Goal: Information Seeking & Learning: Learn about a topic

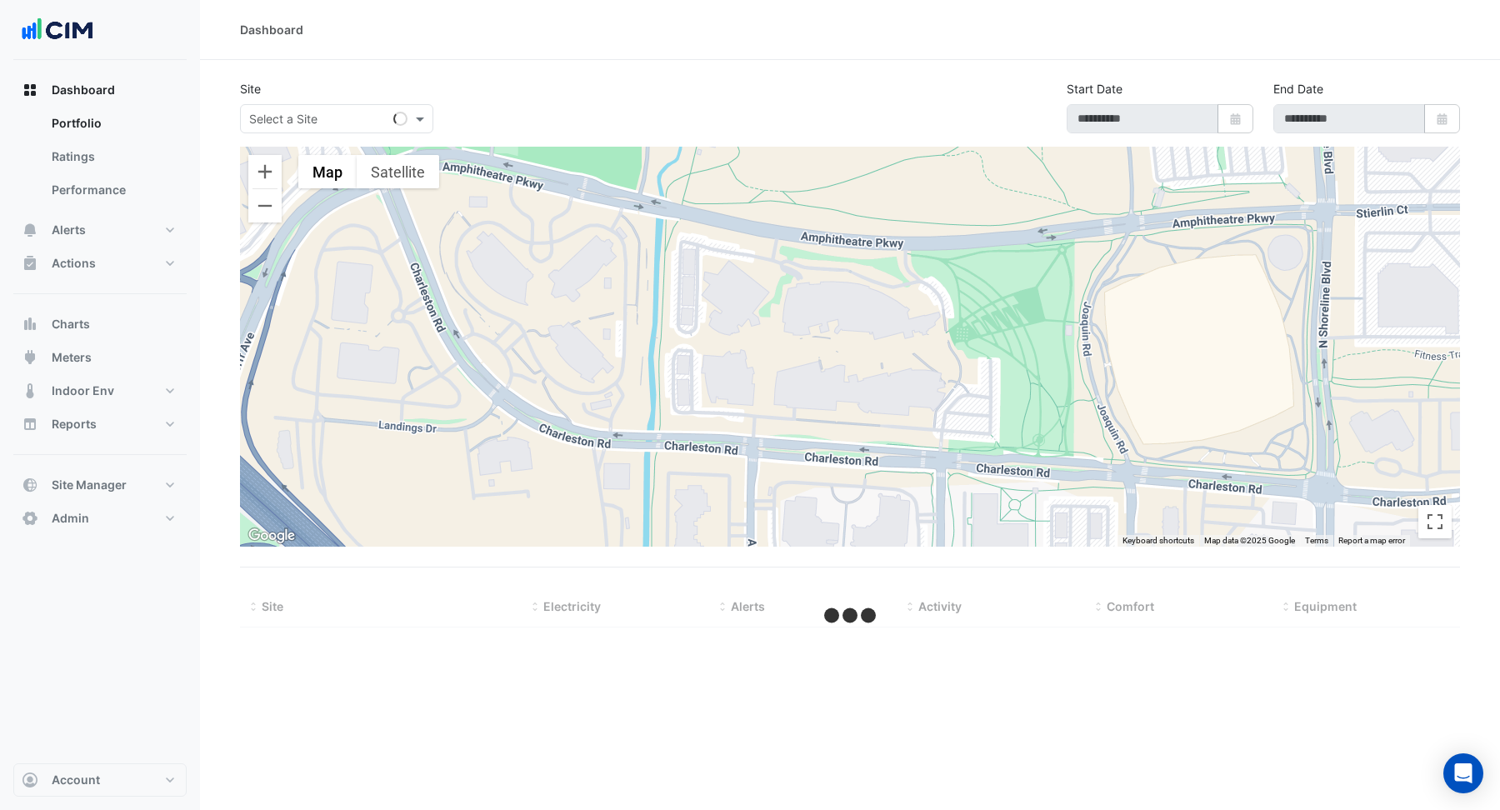
type input "**********"
select select "**"
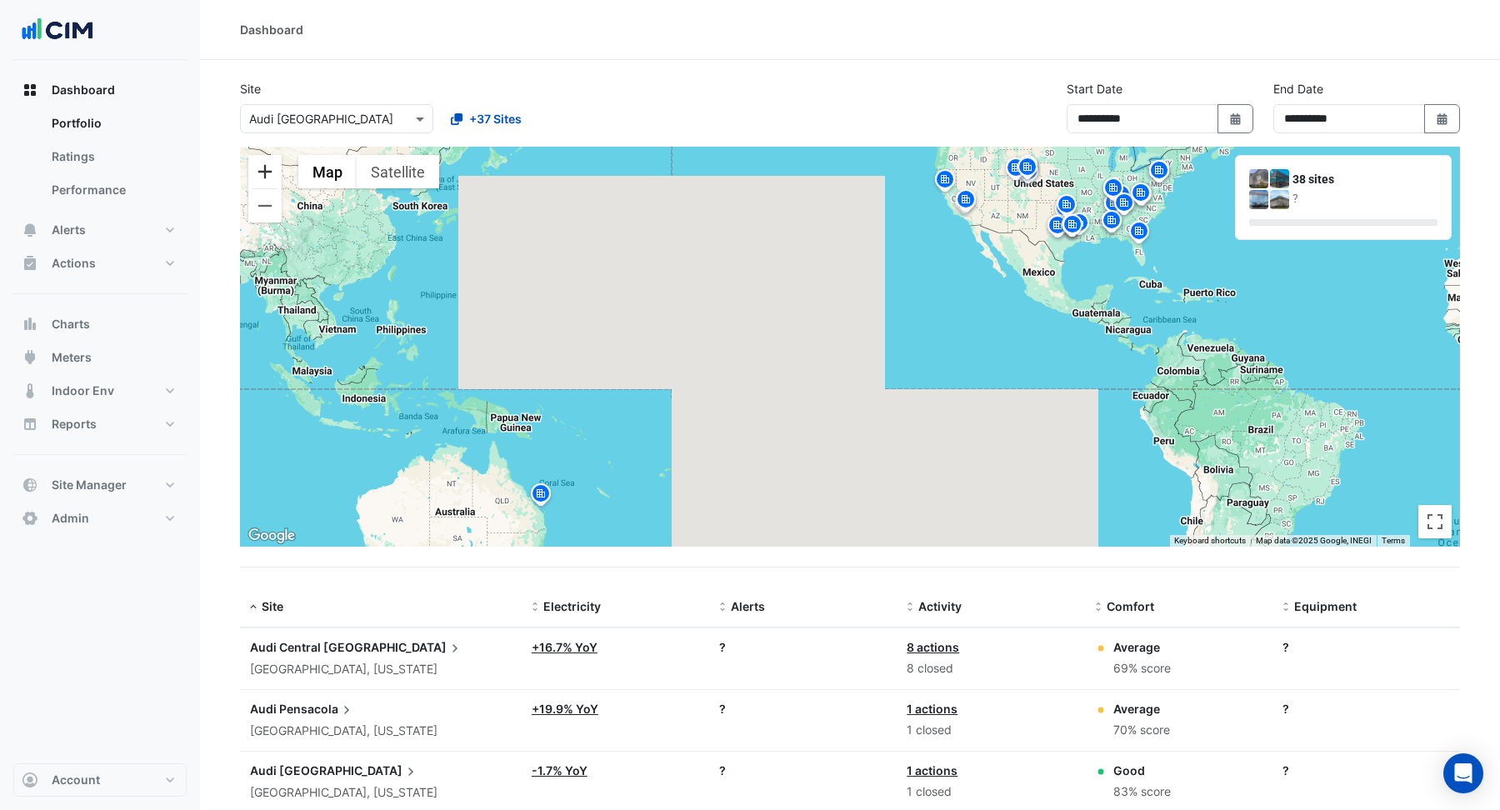
click at [270, 175] on button "Zoom in" at bounding box center [264, 171] width 33 height 33
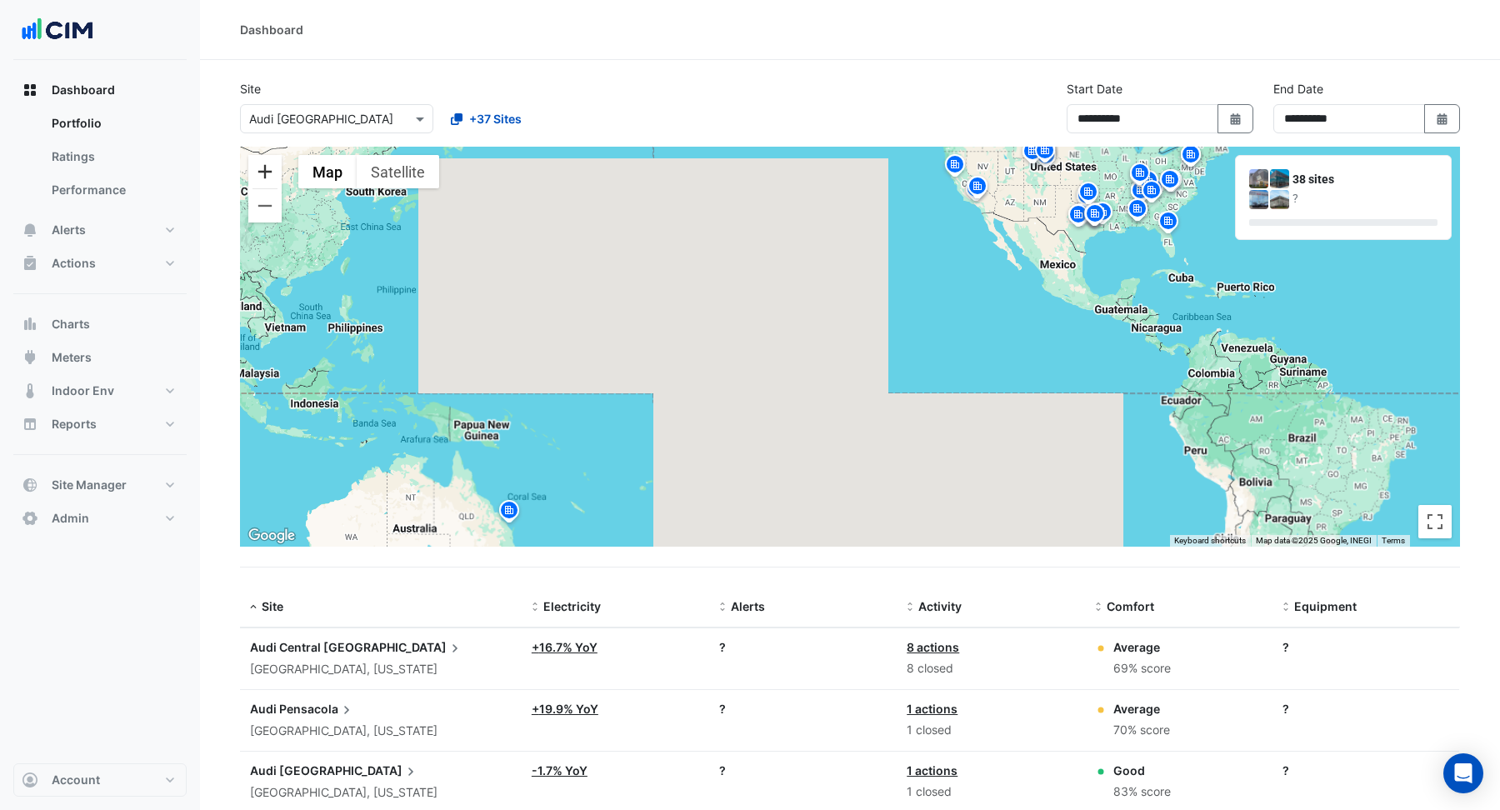
click at [270, 175] on button "Zoom in" at bounding box center [264, 171] width 33 height 33
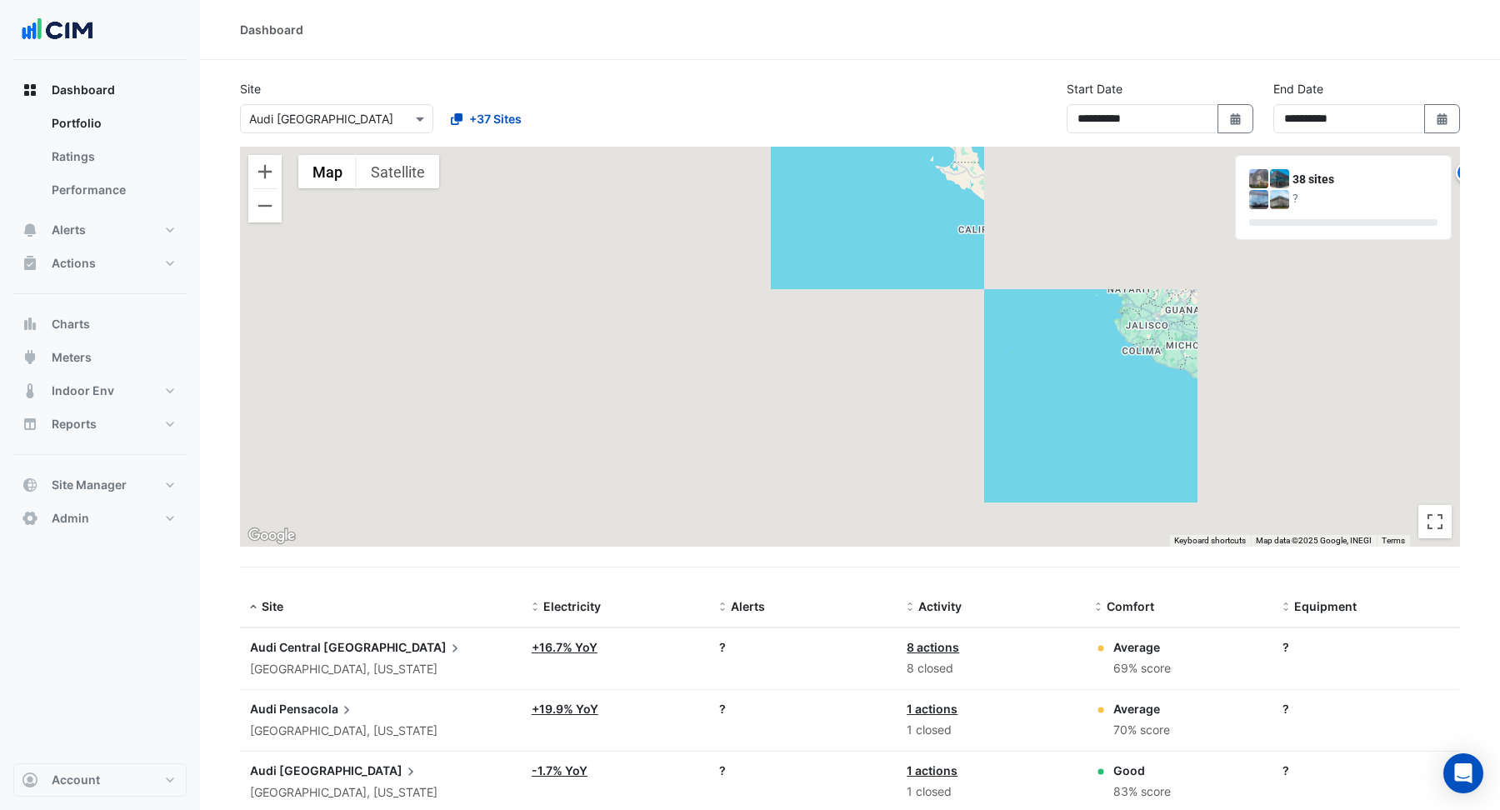
drag, startPoint x: 856, startPoint y: 250, endPoint x: 585, endPoint y: 418, distance: 318.8
click at [333, 487] on div "To activate drag with keyboard, press Alt + Enter. Once in keyboard drag state,…" at bounding box center [850, 347] width 1220 height 400
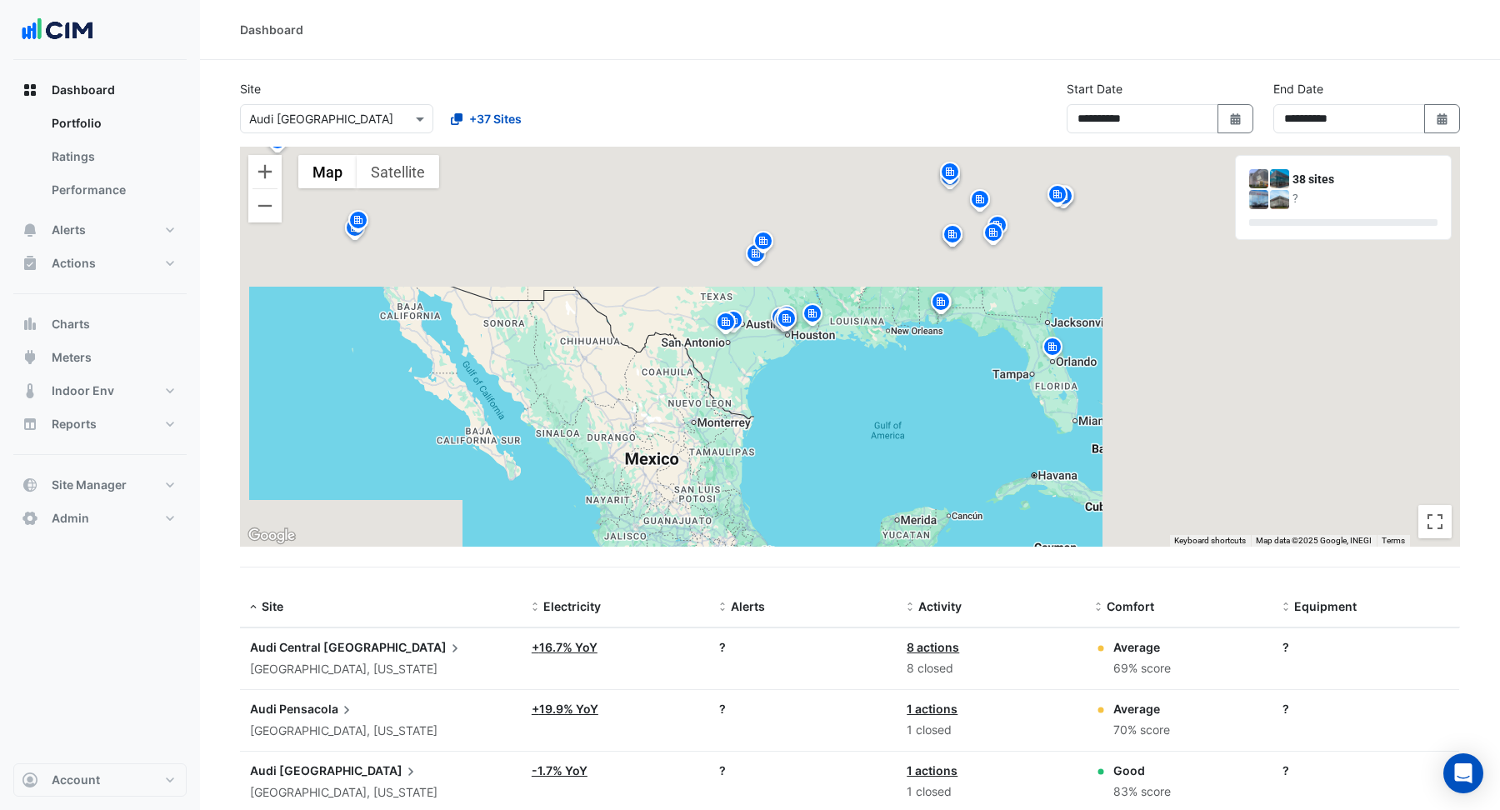
drag, startPoint x: 892, startPoint y: 317, endPoint x: 478, endPoint y: 489, distance: 448.6
click at [478, 489] on div "To activate drag with keyboard, press Alt + Enter. Once in keyboard drag state,…" at bounding box center [850, 347] width 1220 height 400
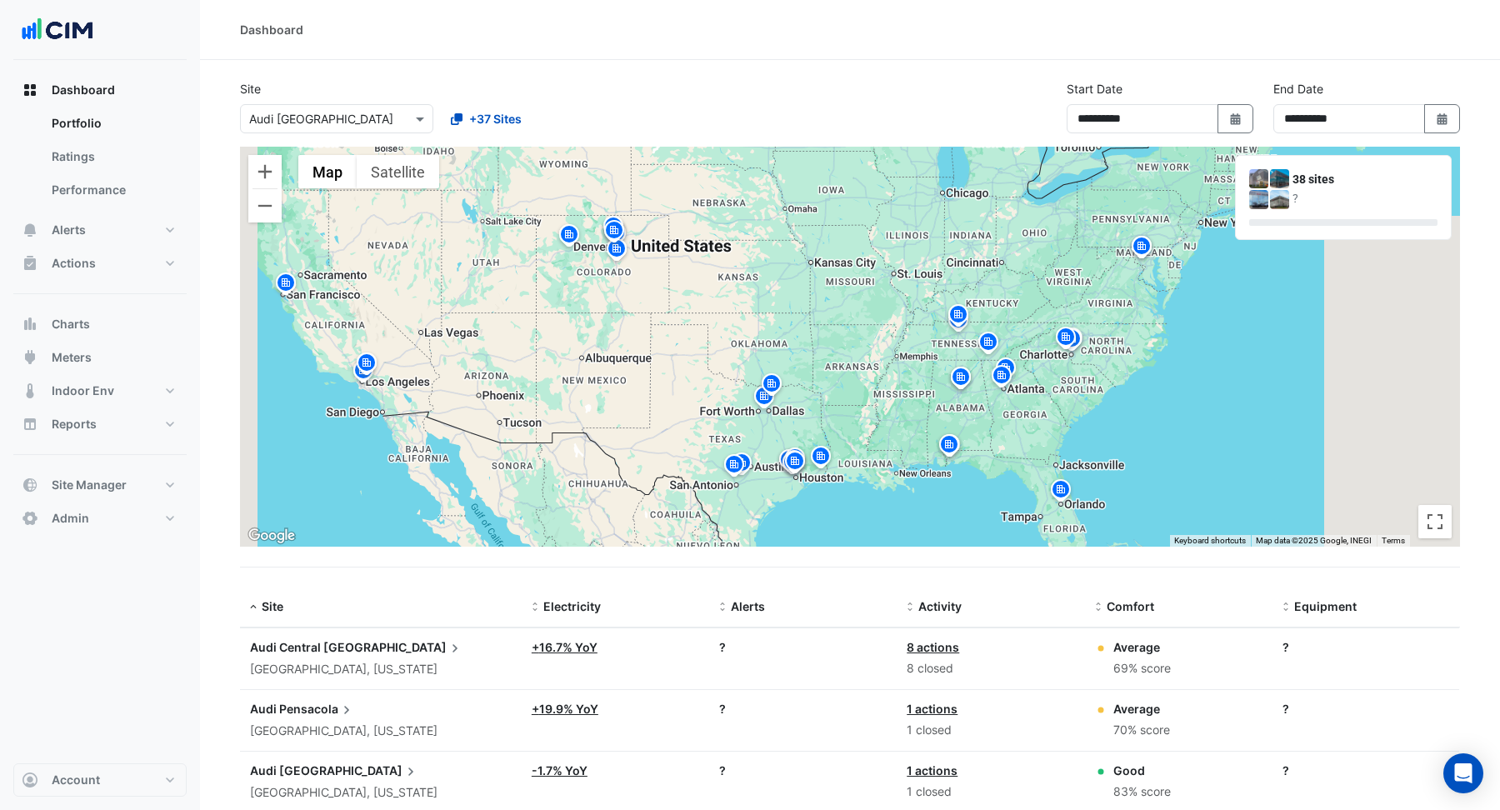
drag, startPoint x: 572, startPoint y: 416, endPoint x: 616, endPoint y: 540, distance: 131.5
click at [616, 540] on div "To activate drag with keyboard, press Alt + Enter. Once in keyboard drag state,…" at bounding box center [850, 347] width 1220 height 400
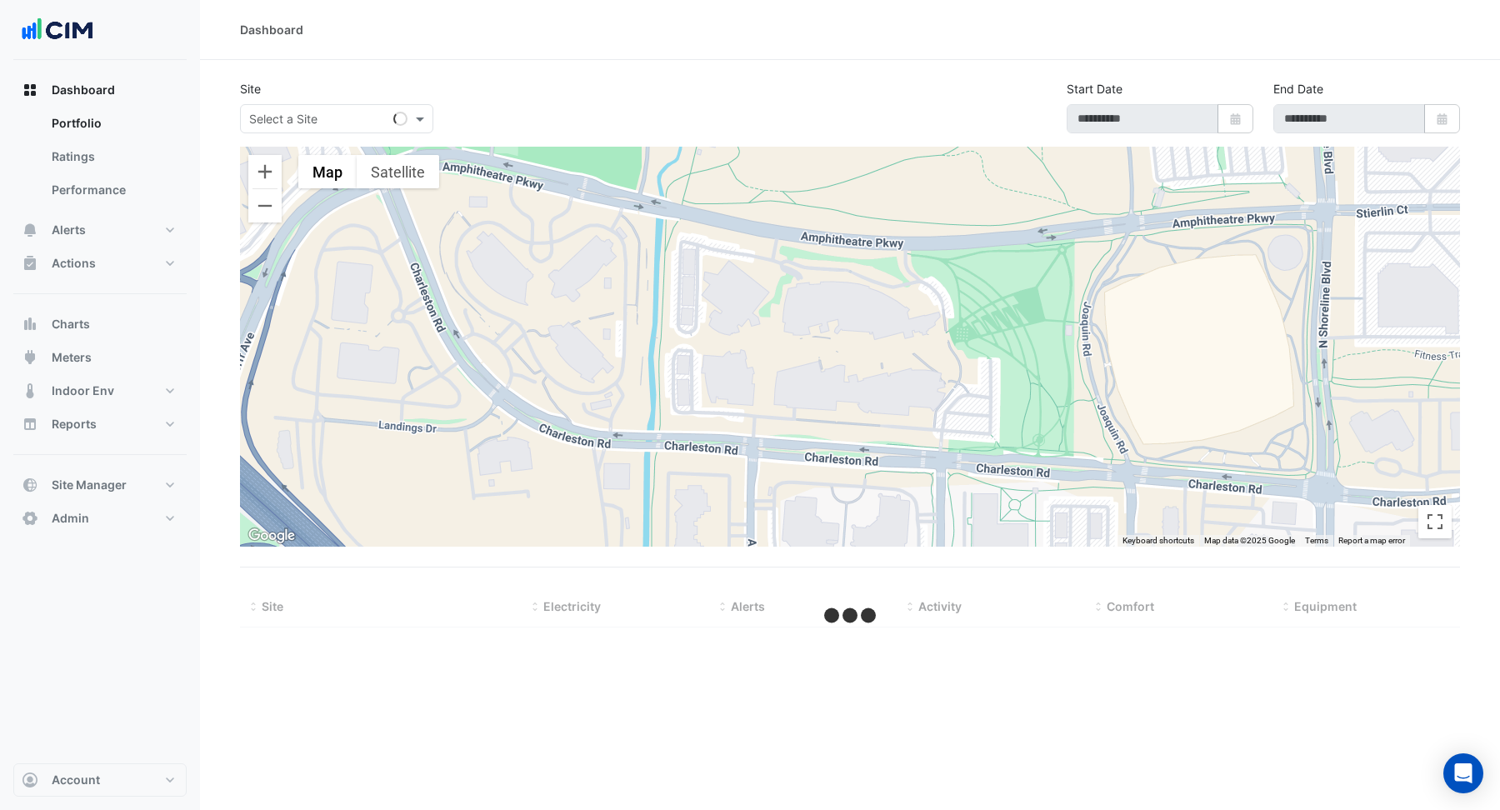
type input "**********"
select select "**"
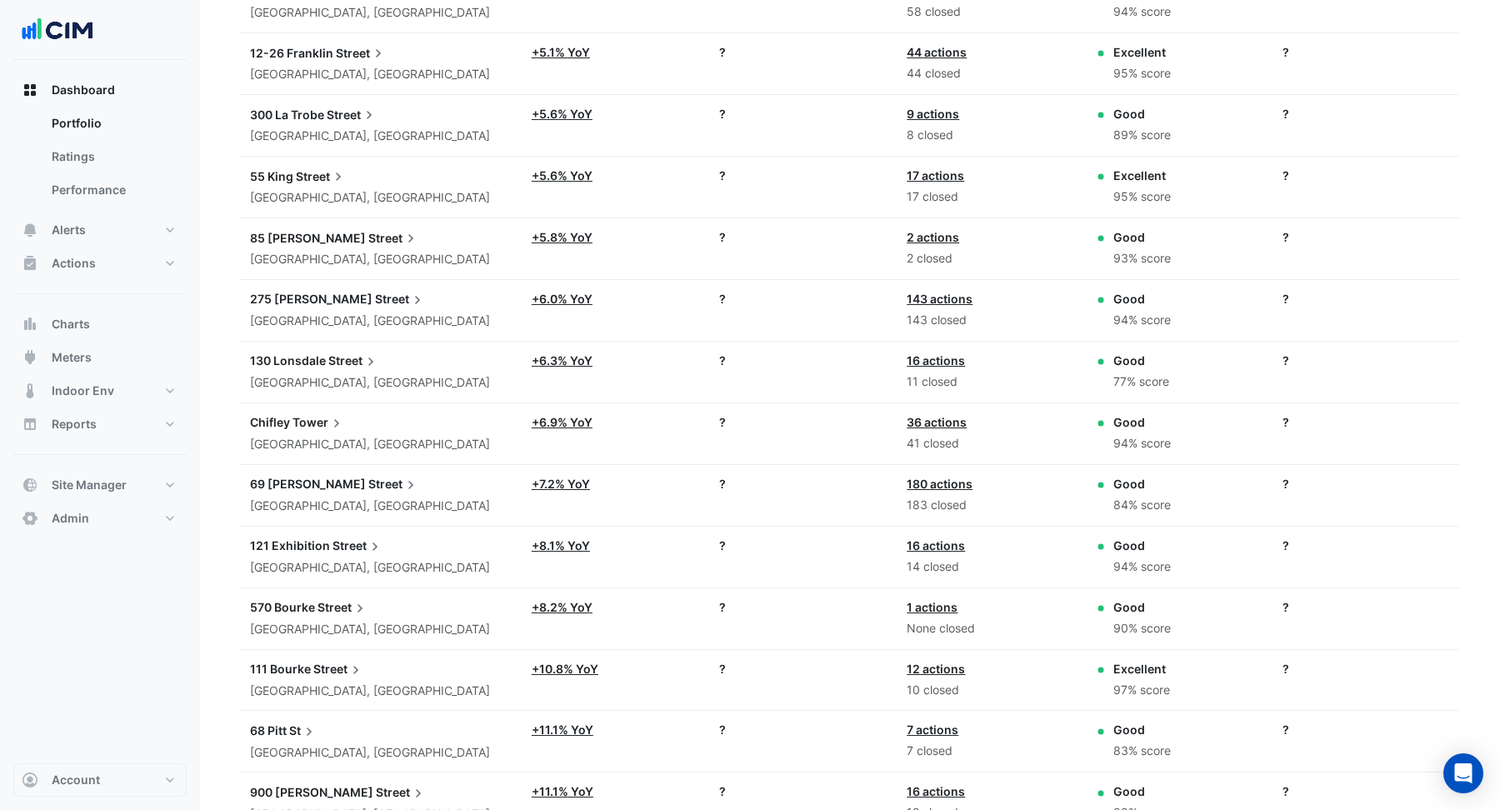
scroll to position [1187, 0]
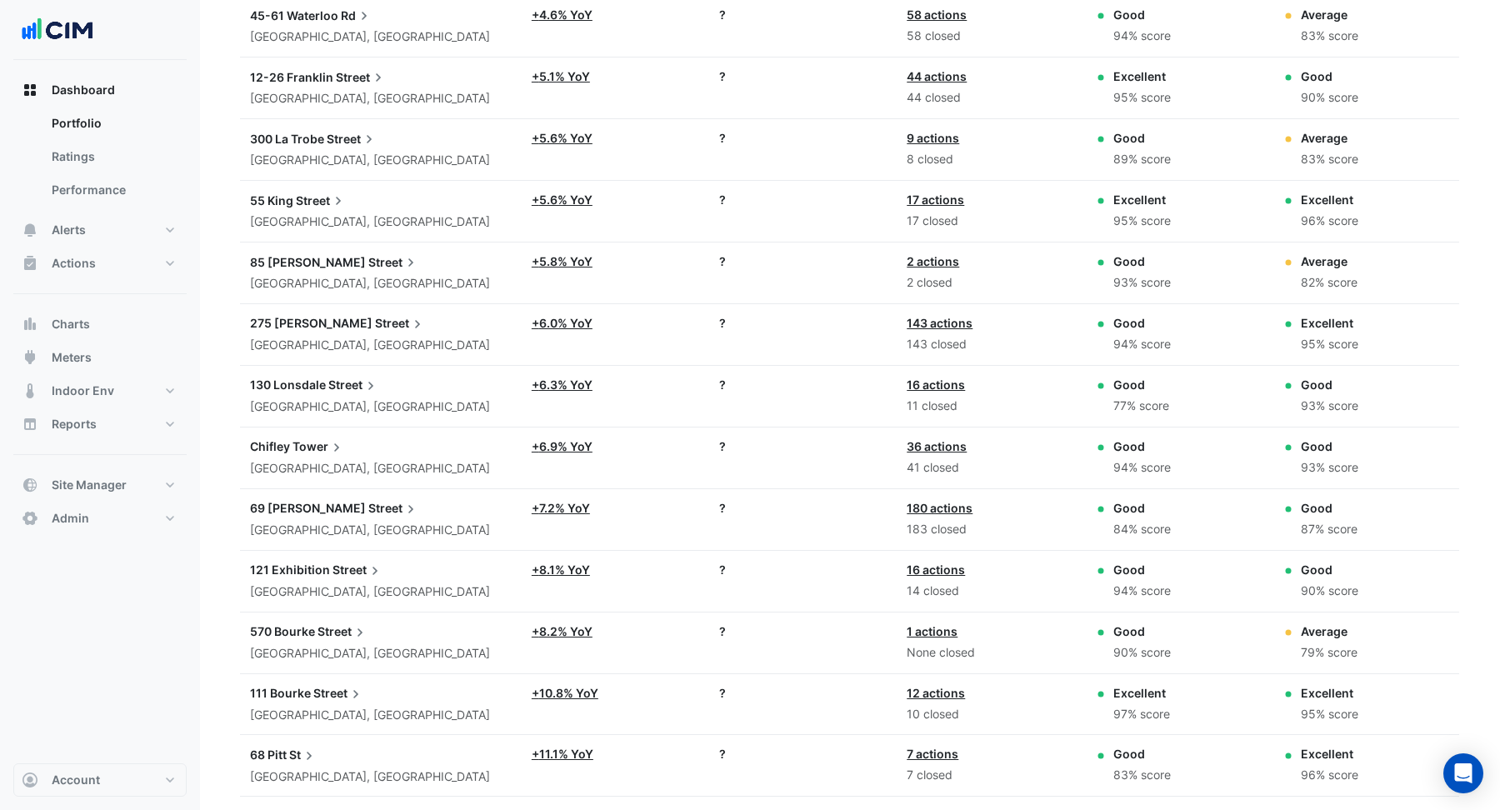
click at [297, 437] on span "Tower" at bounding box center [318, 446] width 52 height 18
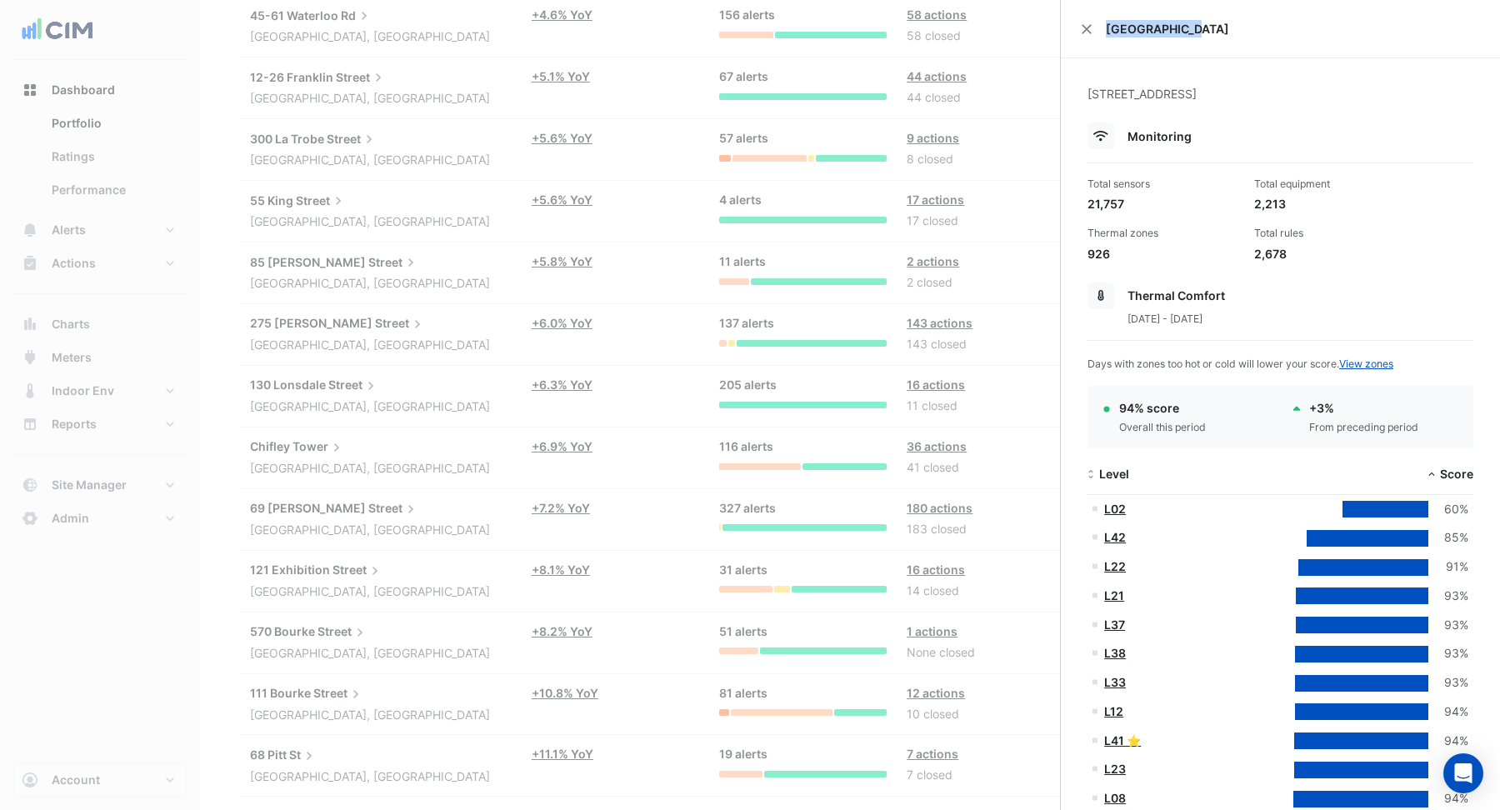
drag, startPoint x: 1110, startPoint y: 26, endPoint x: 1212, endPoint y: 31, distance: 102.6
click at [1212, 29] on span "[GEOGRAPHIC_DATA]" at bounding box center [1293, 28] width 374 height 17
drag, startPoint x: 1128, startPoint y: 201, endPoint x: 1068, endPoint y: 207, distance: 60.4
drag, startPoint x: 1291, startPoint y: 203, endPoint x: 1247, endPoint y: 202, distance: 43.4
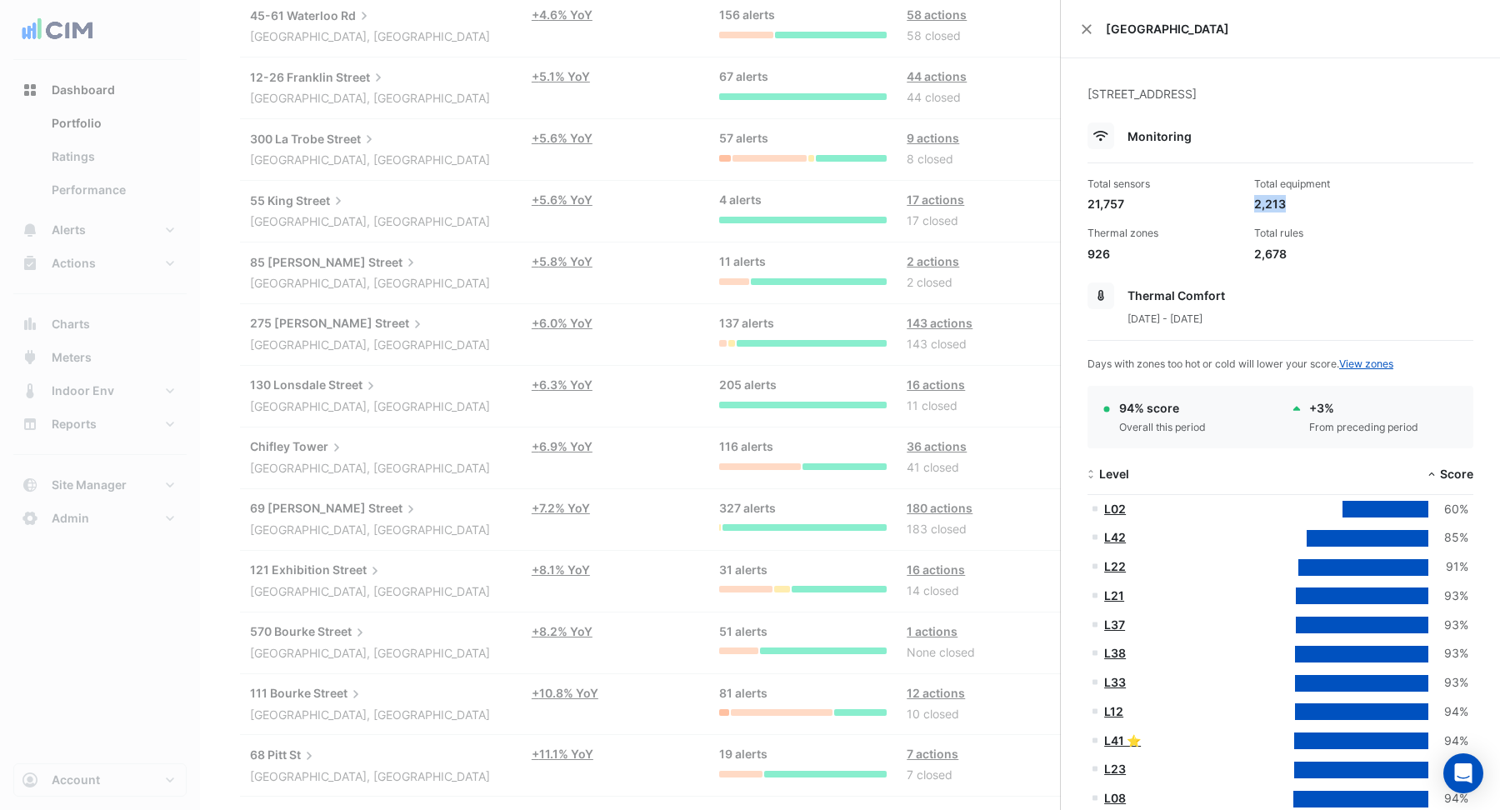
click at [1247, 202] on div "Total equipment 2,213" at bounding box center [1330, 195] width 167 height 36
drag, startPoint x: 1283, startPoint y: 250, endPoint x: 1250, endPoint y: 252, distance: 33.4
click at [1250, 252] on div "Total rules 2,678" at bounding box center [1330, 244] width 167 height 36
click at [1312, 259] on div "2,678" at bounding box center [1330, 253] width 153 height 17
click at [1087, 27] on button "Close" at bounding box center [1087, 29] width 12 height 12
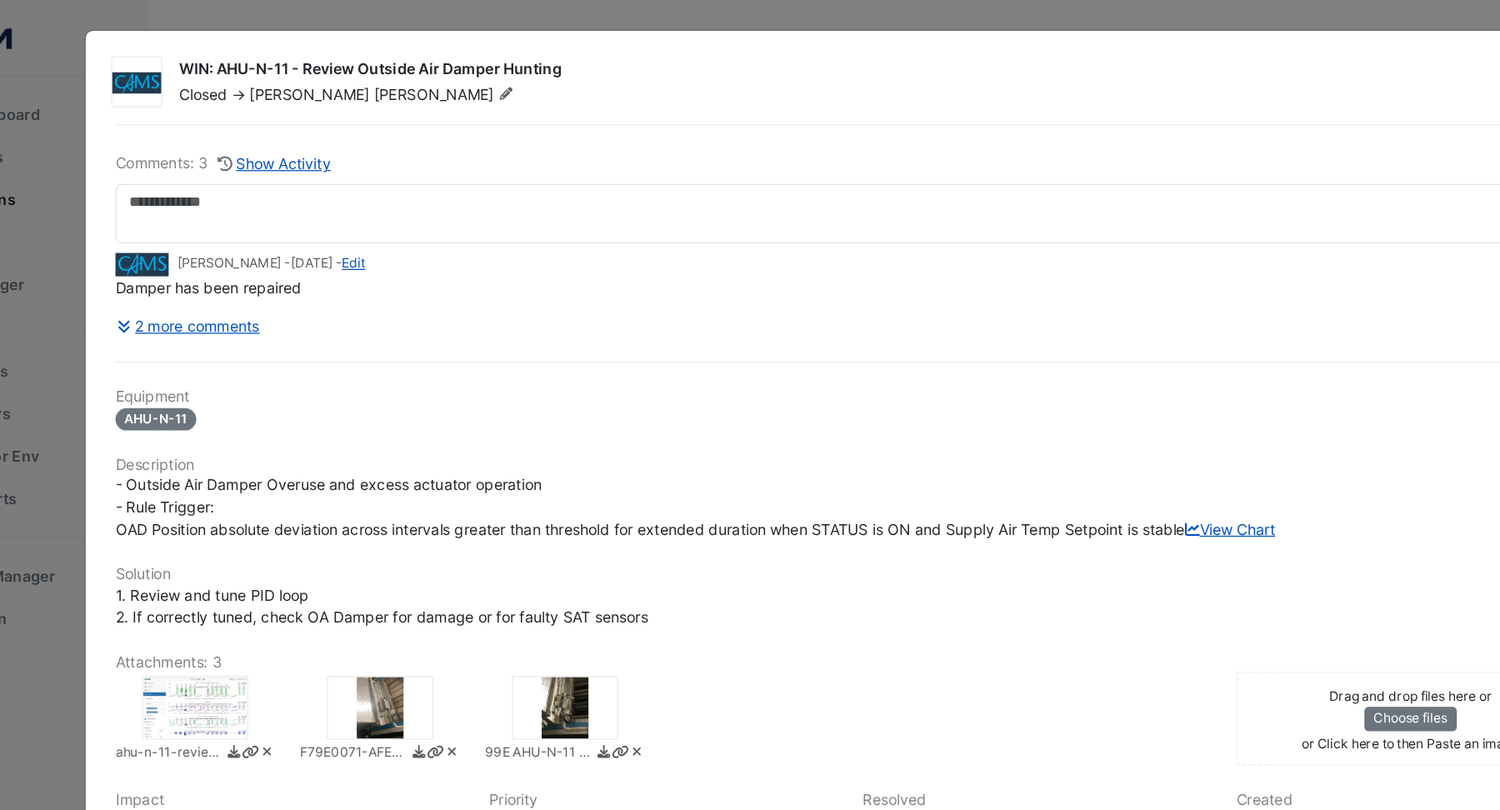
drag, startPoint x: 252, startPoint y: 52, endPoint x: 539, endPoint y: 56, distance: 286.6
click at [539, 56] on div "WIN: AHU-N-11 - Review Outside Air Damper Hunting" at bounding box center [766, 56] width 1085 height 20
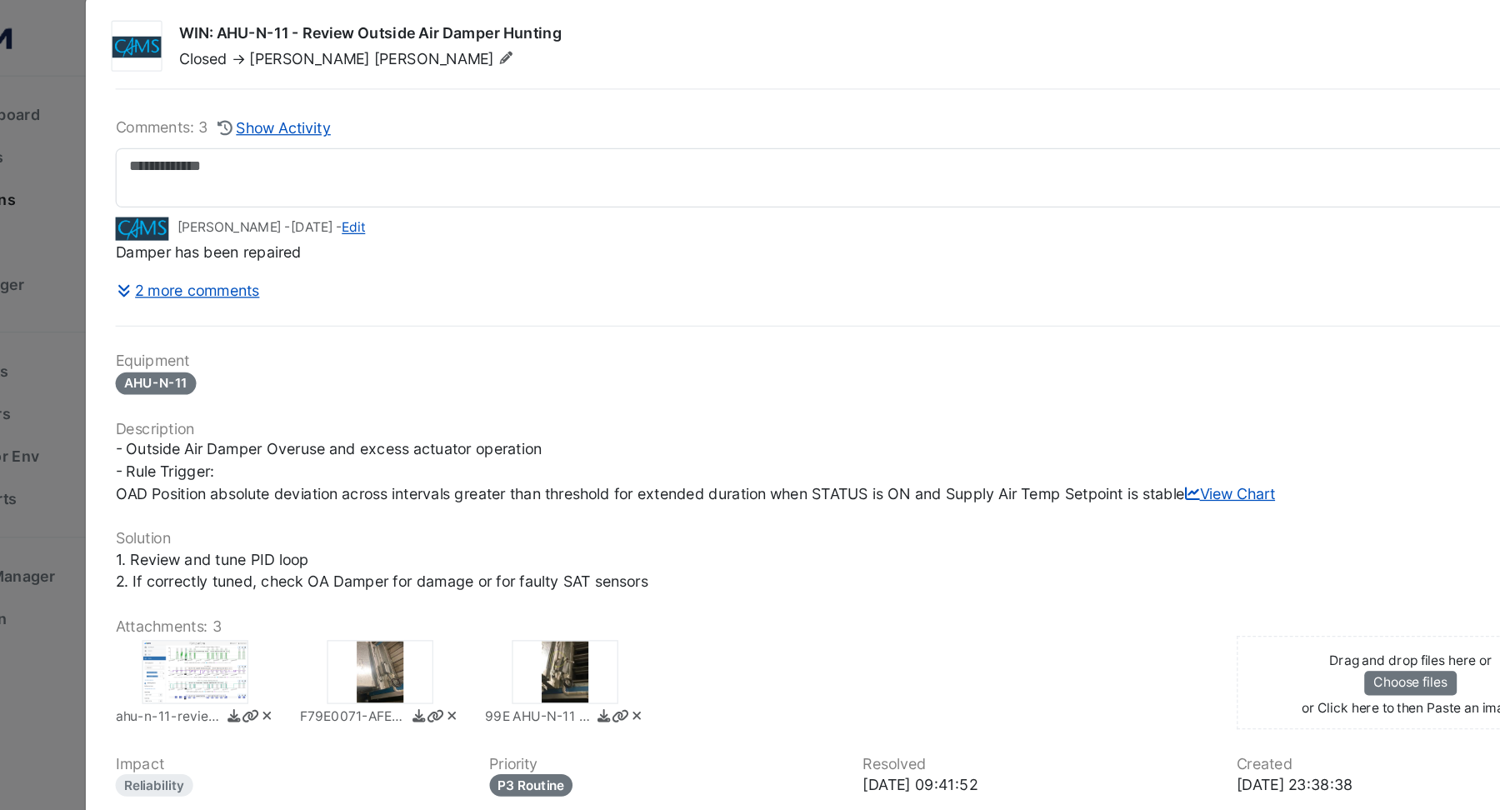
drag, startPoint x: 228, startPoint y: 166, endPoint x: 279, endPoint y: 164, distance: 50.9
click at [280, 171] on small "Mitch Baillie - 3 years and 10 months ago - Edit" at bounding box center [295, 178] width 147 height 15
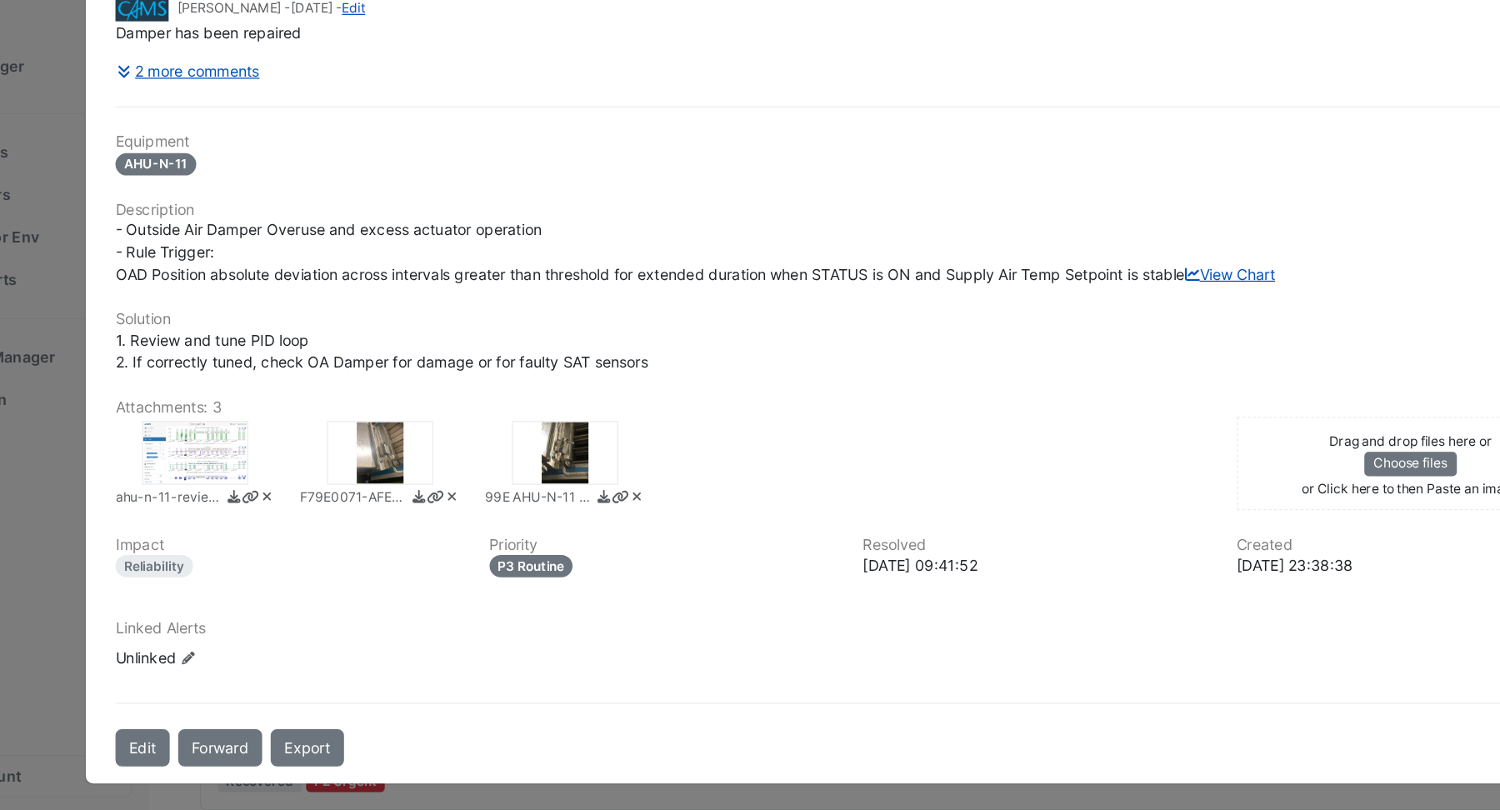
scroll to position [0, 0]
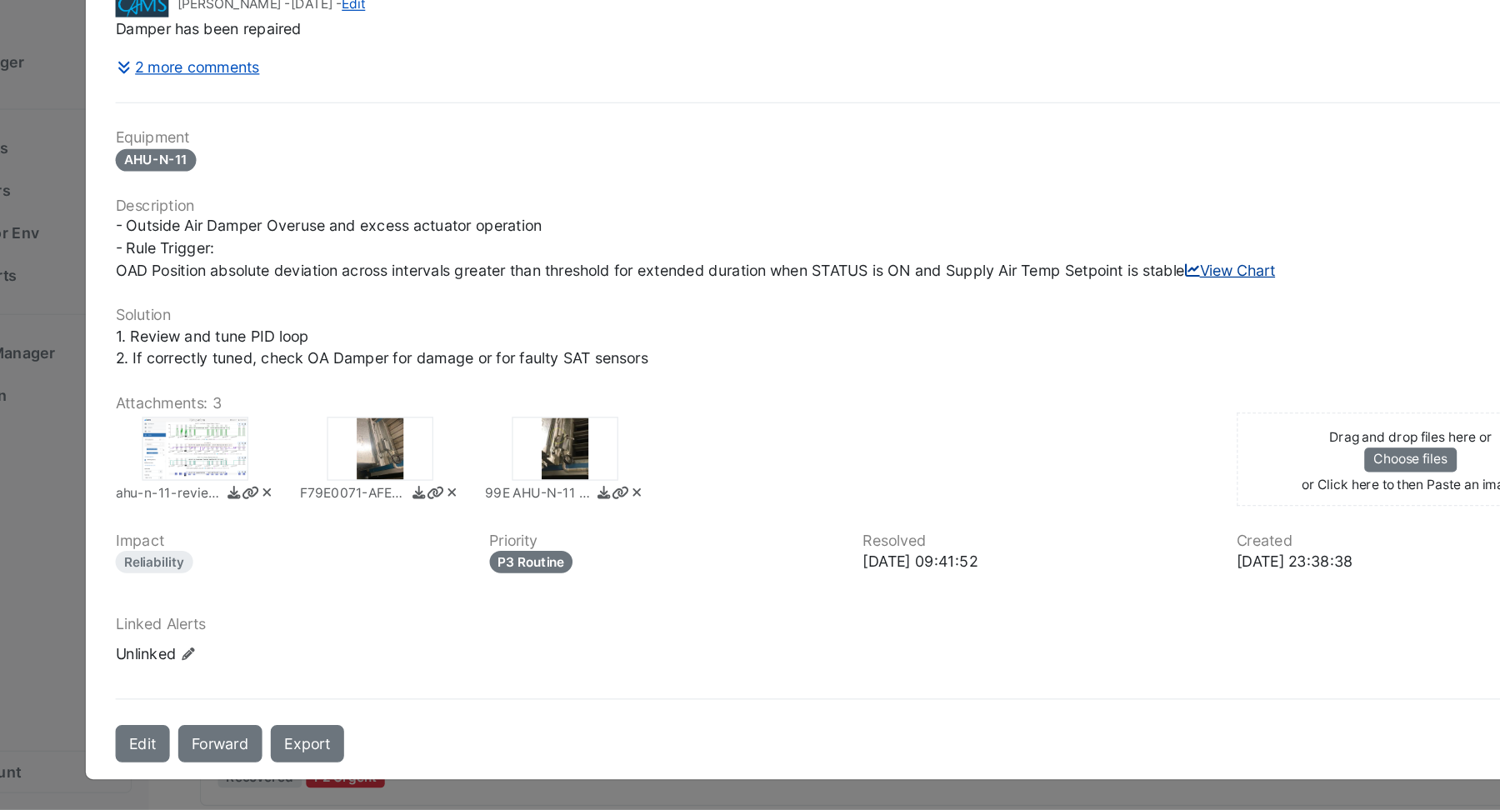
click at [1012, 387] on link "View Chart" at bounding box center [1047, 386] width 71 height 14
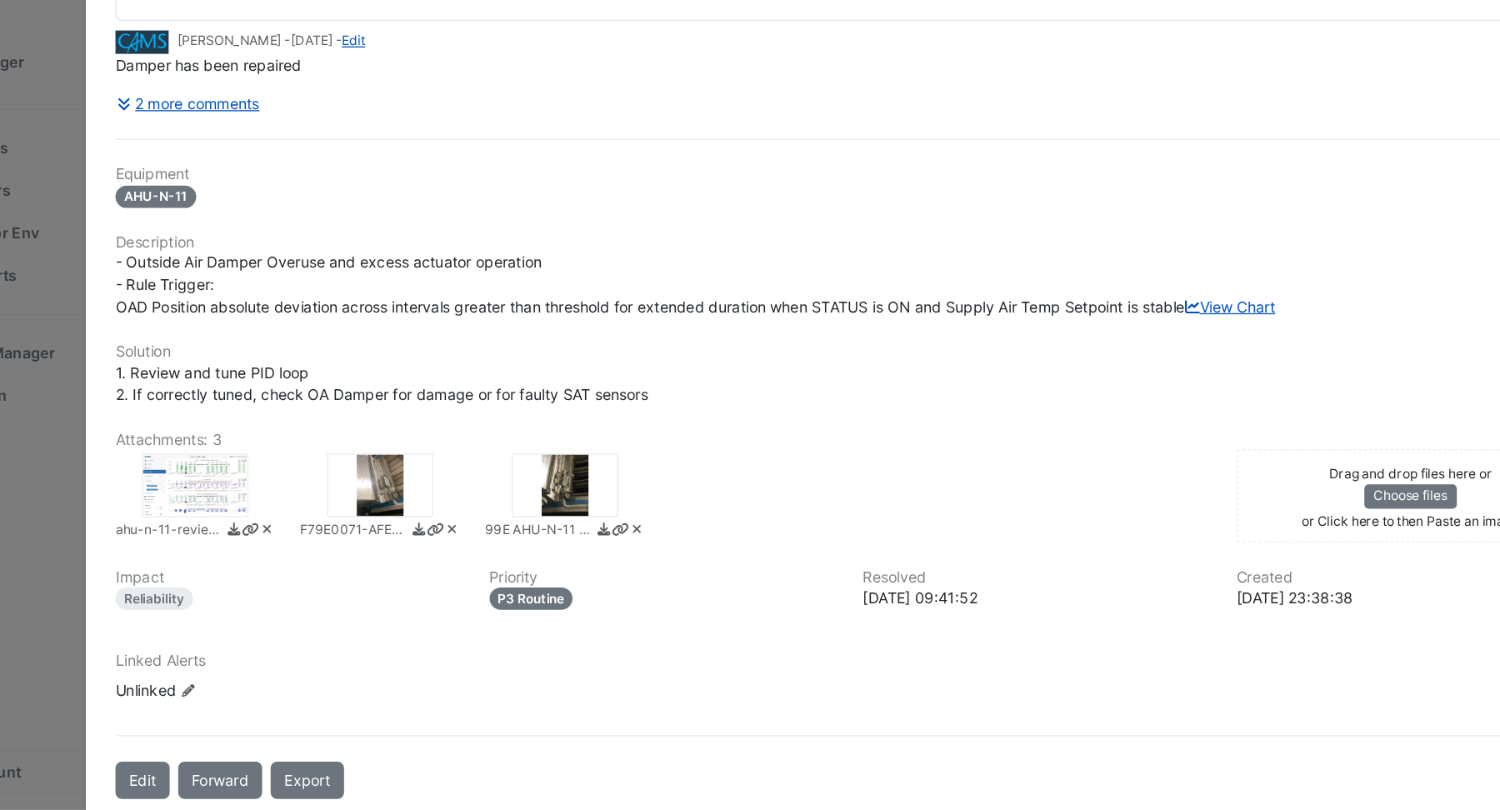
click at [519, 567] on div at bounding box center [526, 555] width 83 height 50
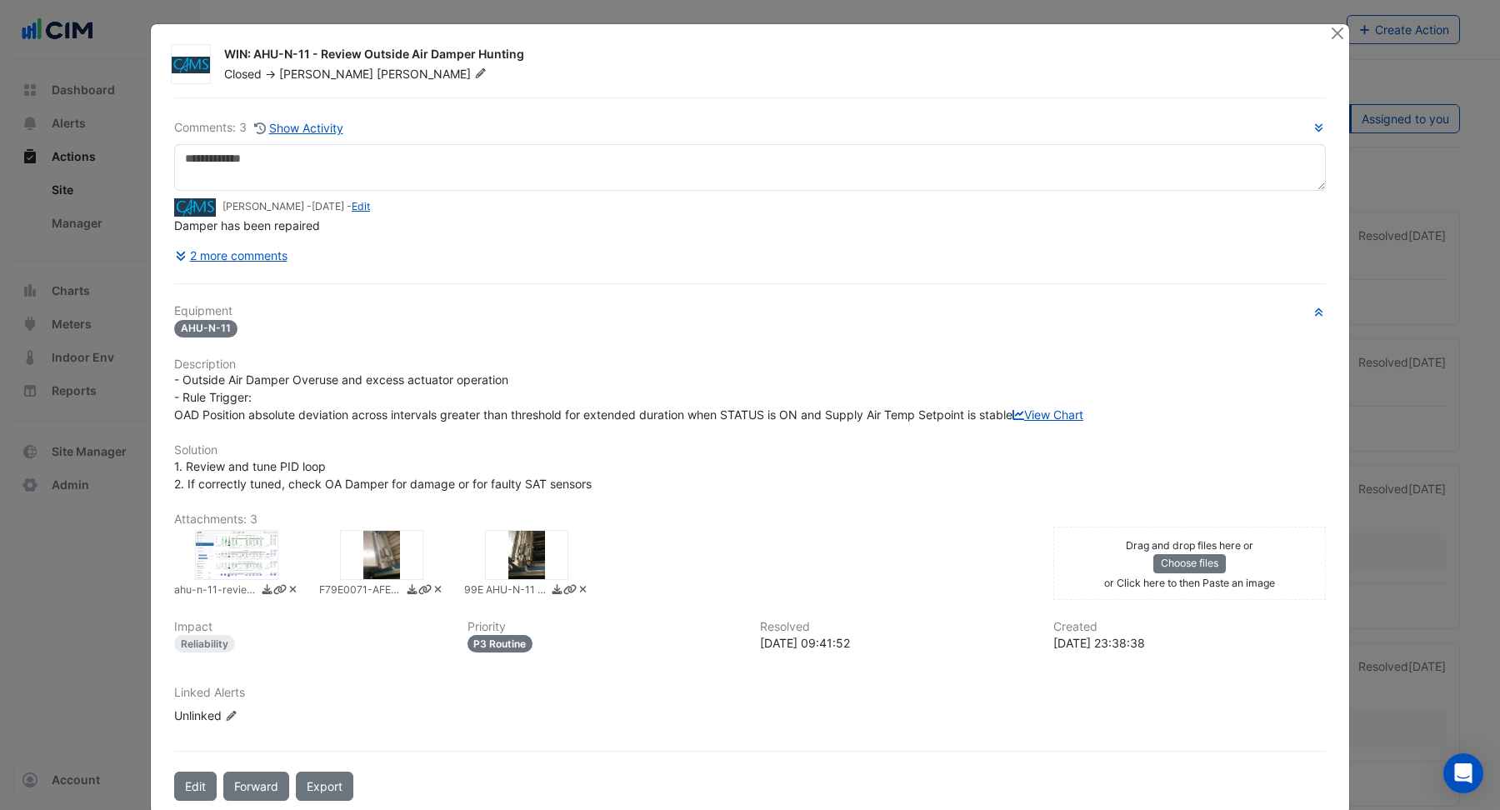
click at [1156, 200] on div "99E AHU-N-11 failed damper linkage.jpg" at bounding box center [750, 388] width 1500 height 743
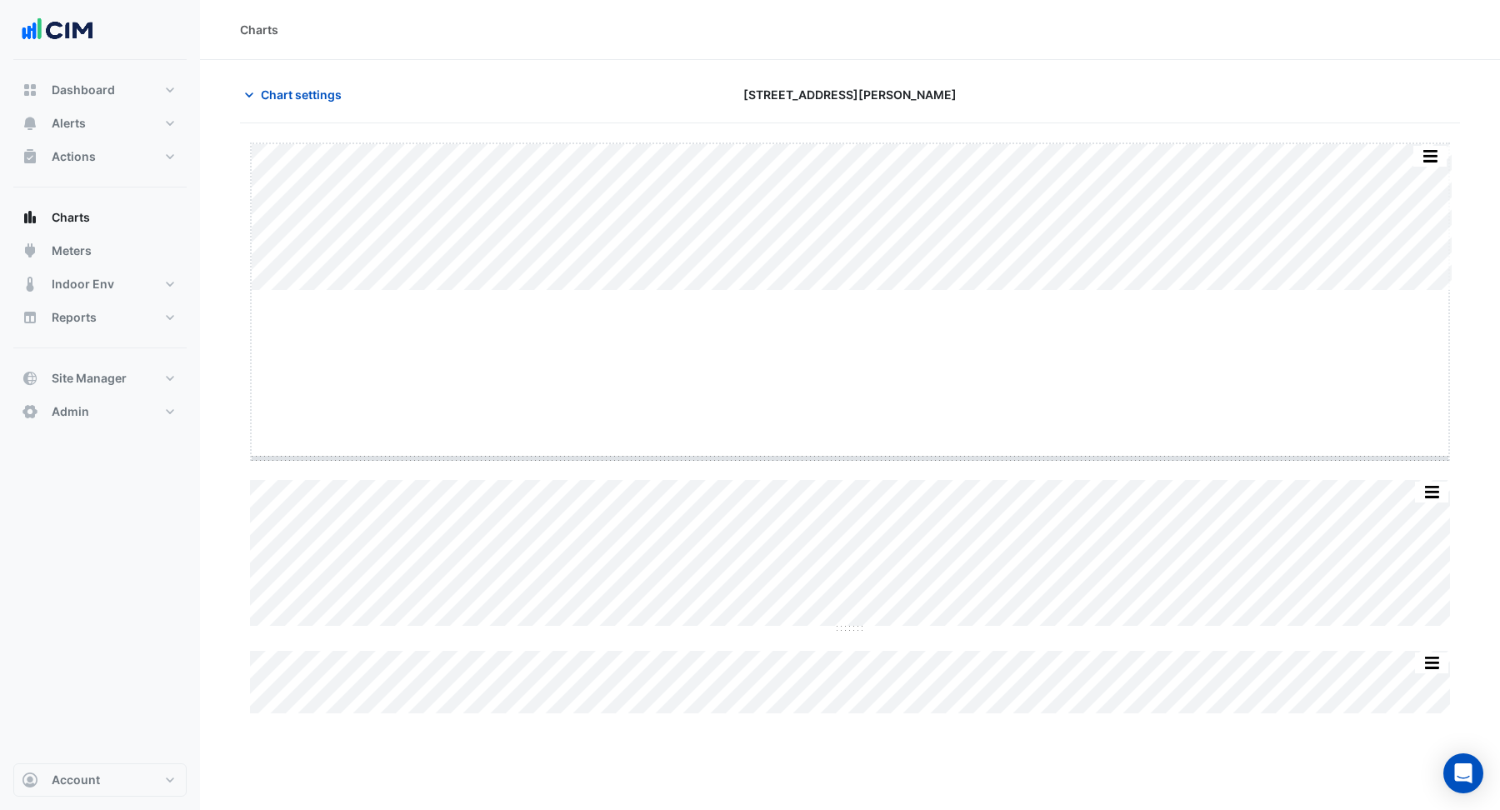
drag, startPoint x: 845, startPoint y: 289, endPoint x: 841, endPoint y: 457, distance: 168.4
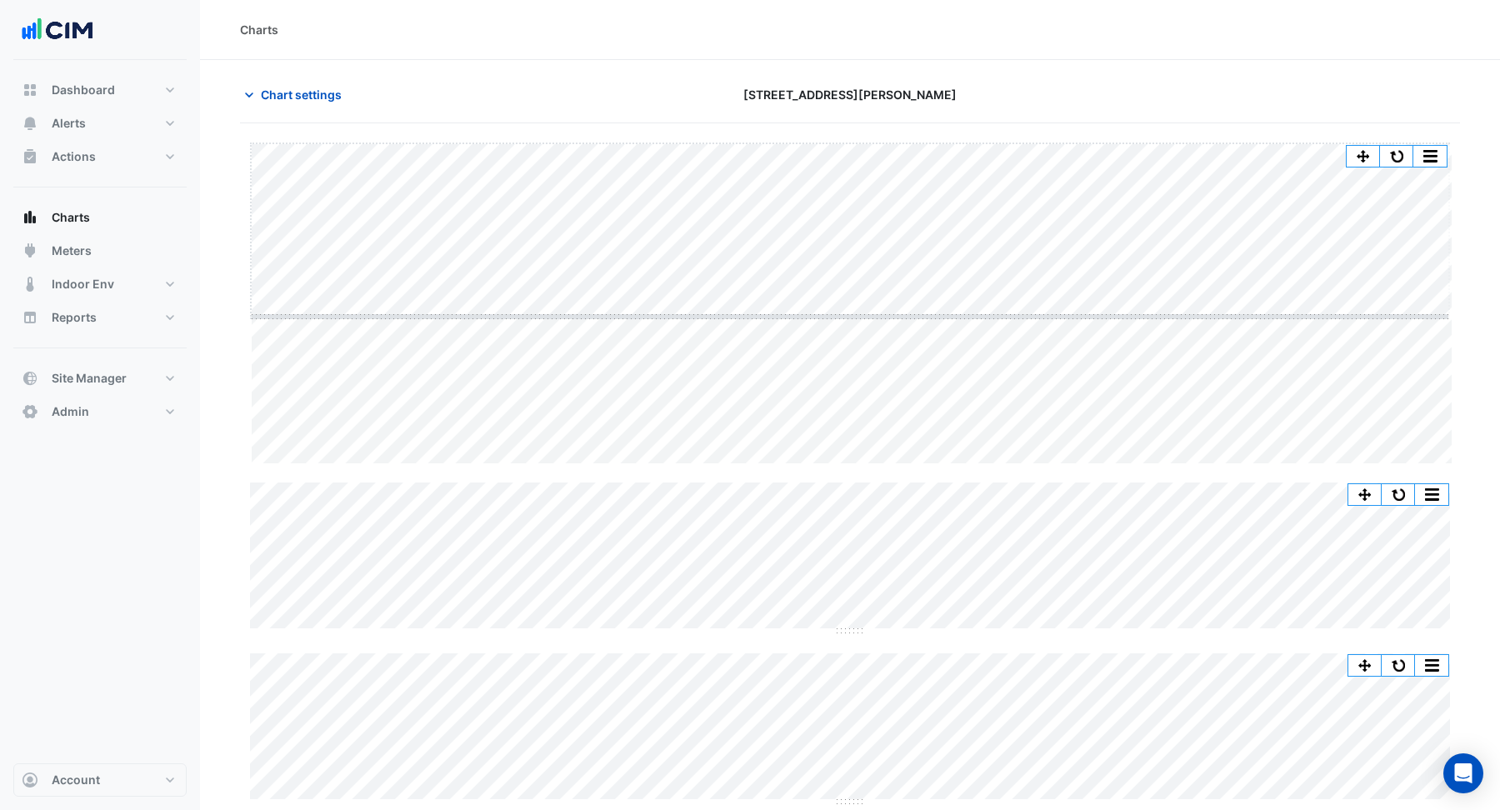
drag, startPoint x: 838, startPoint y: 464, endPoint x: 830, endPoint y: 317, distance: 147.7
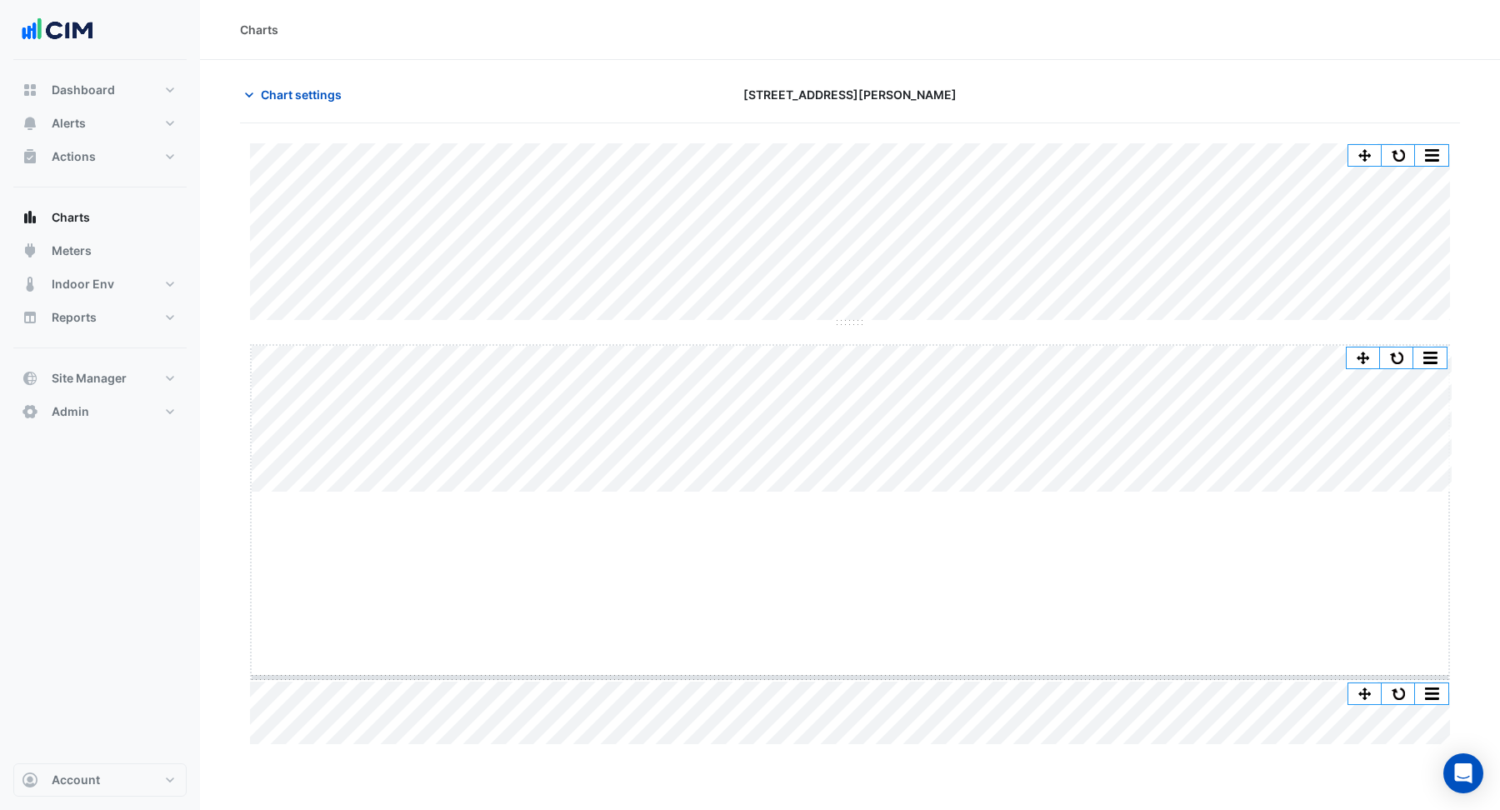
drag, startPoint x: 844, startPoint y: 492, endPoint x: 822, endPoint y: 677, distance: 186.2
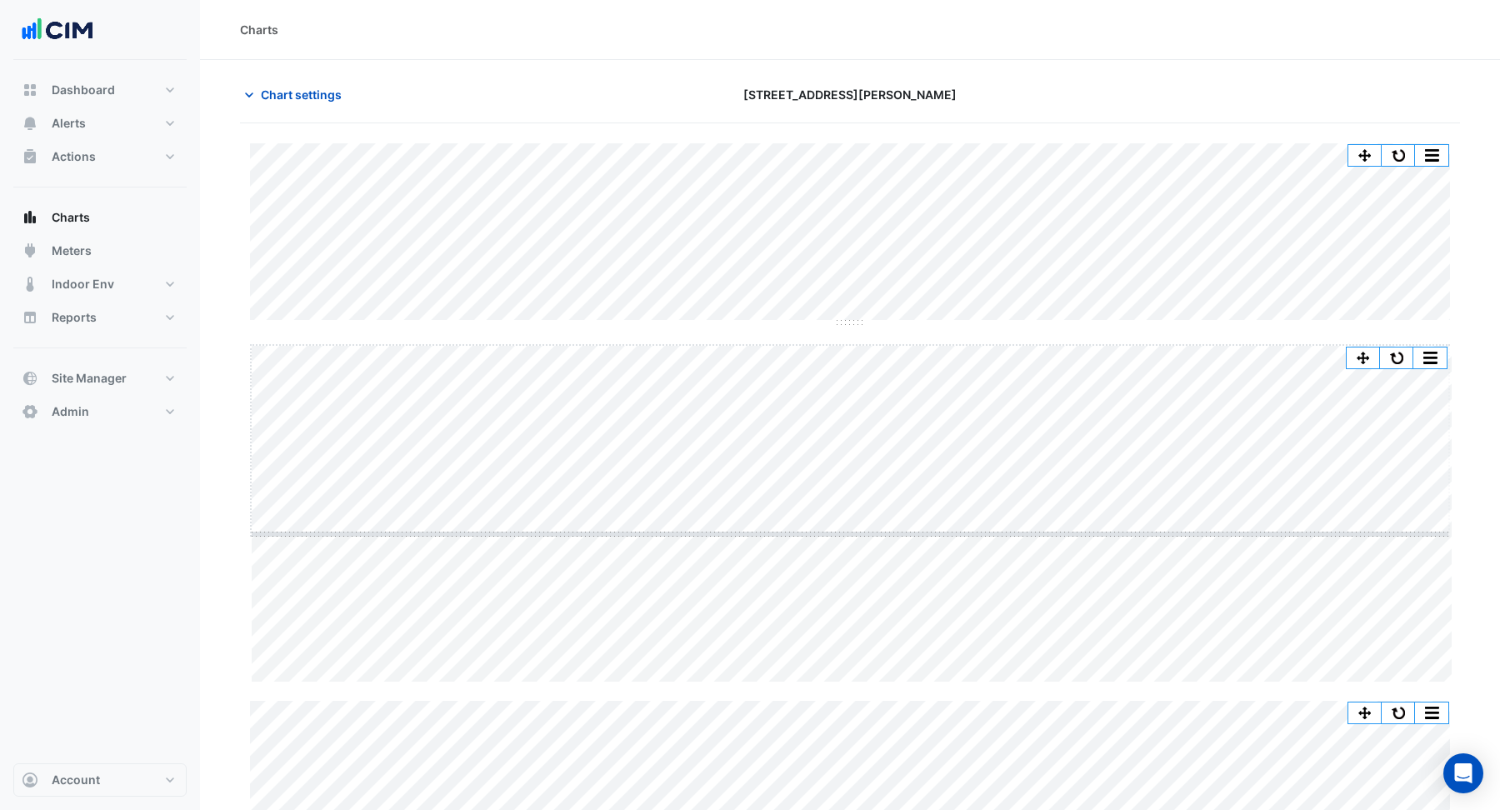
drag, startPoint x: 853, startPoint y: 680, endPoint x: 834, endPoint y: 532, distance: 149.5
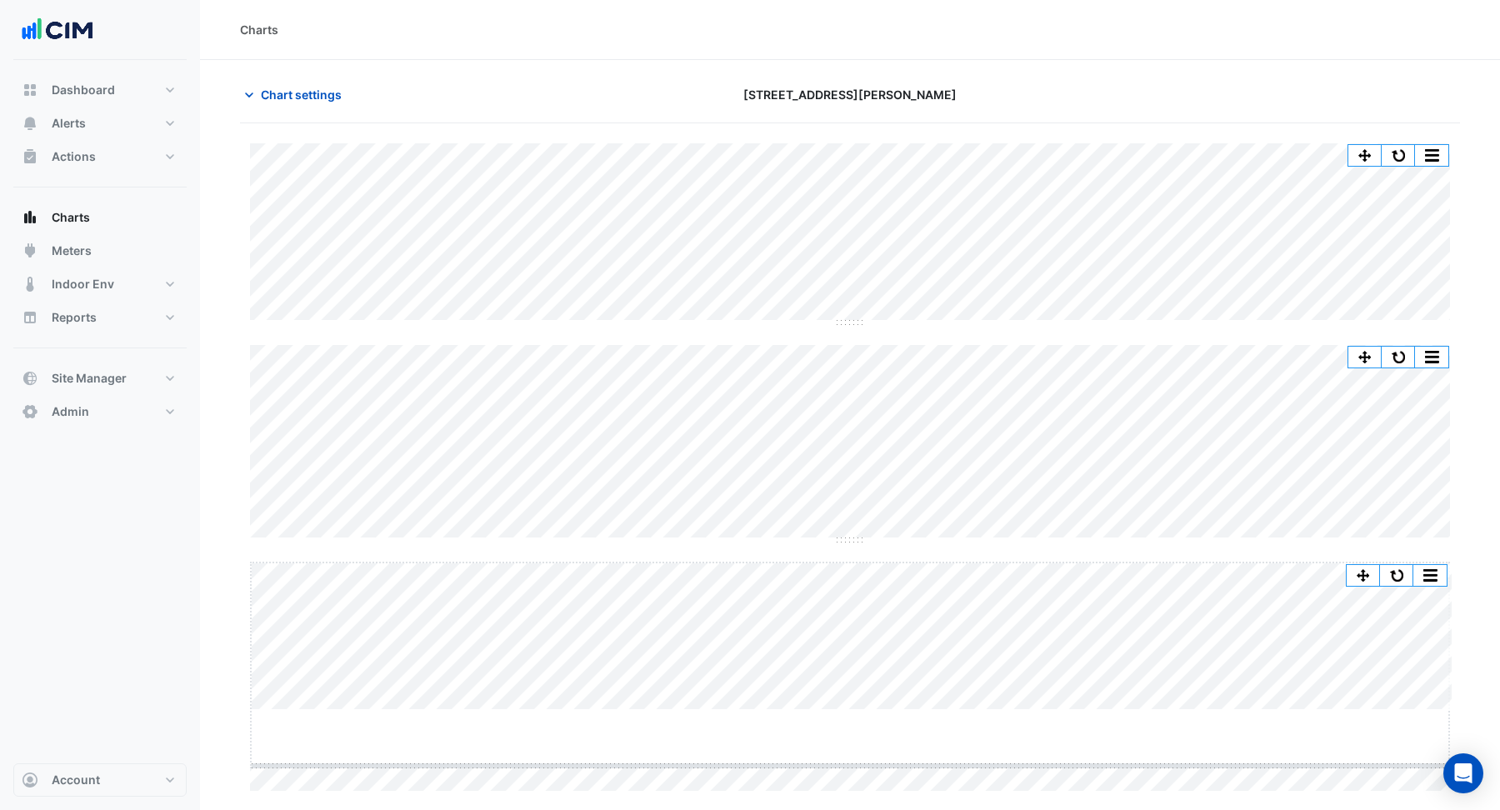
drag, startPoint x: 842, startPoint y: 707, endPoint x: 830, endPoint y: 762, distance: 56.2
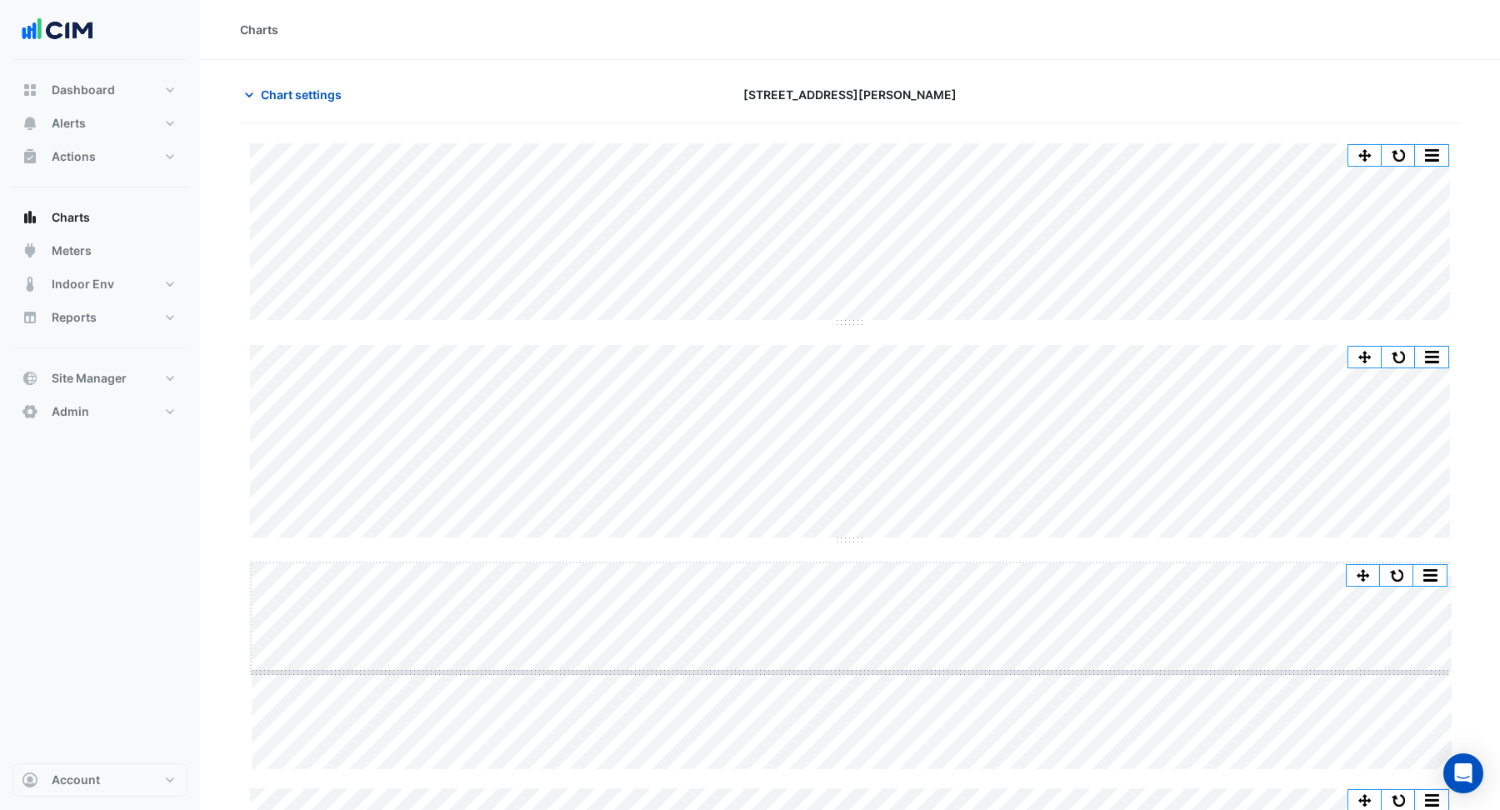
drag, startPoint x: 842, startPoint y: 769, endPoint x: 849, endPoint y: 672, distance: 97.7
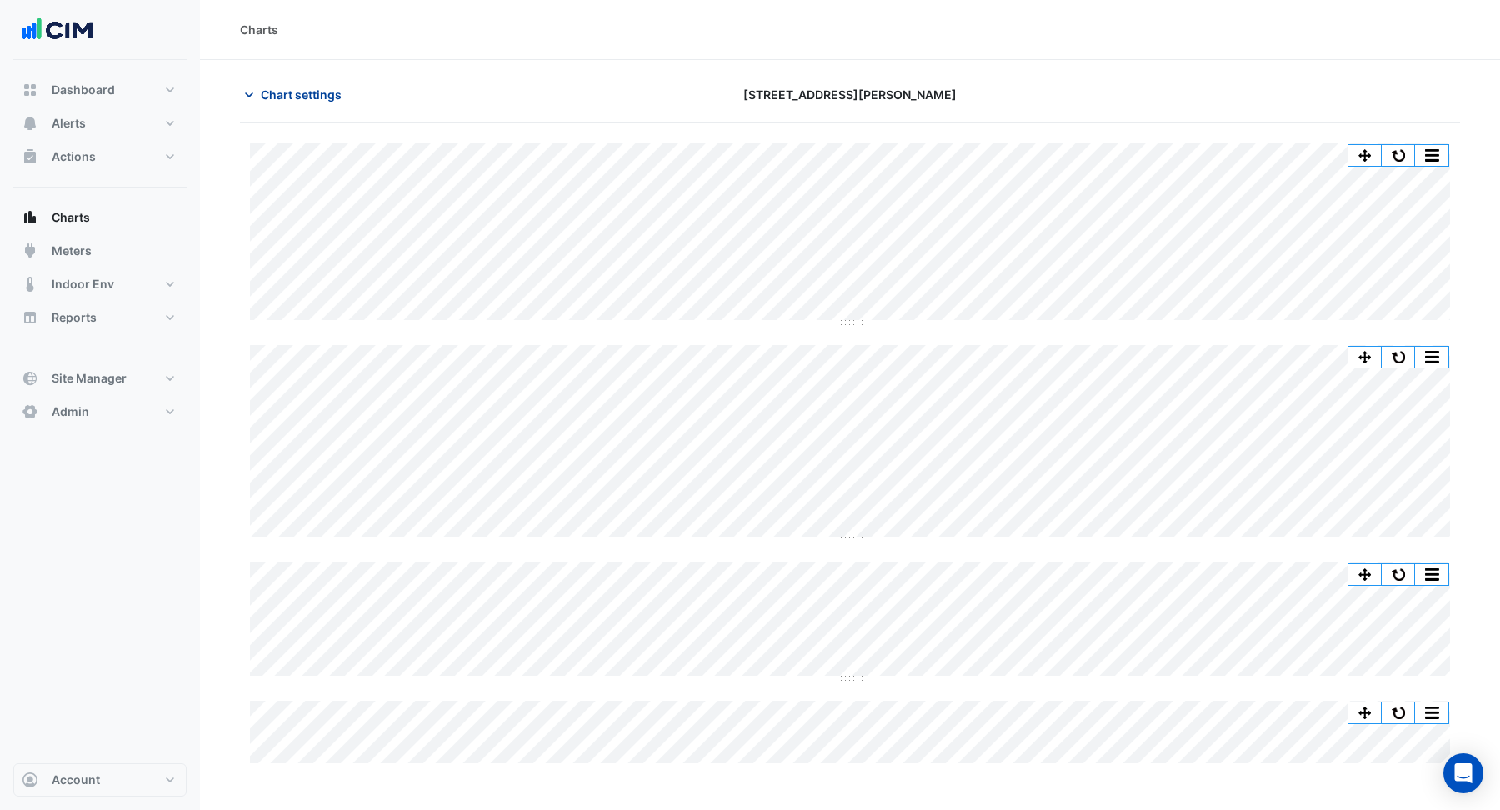
click at [281, 100] on span "Chart settings" at bounding box center [301, 94] width 81 height 17
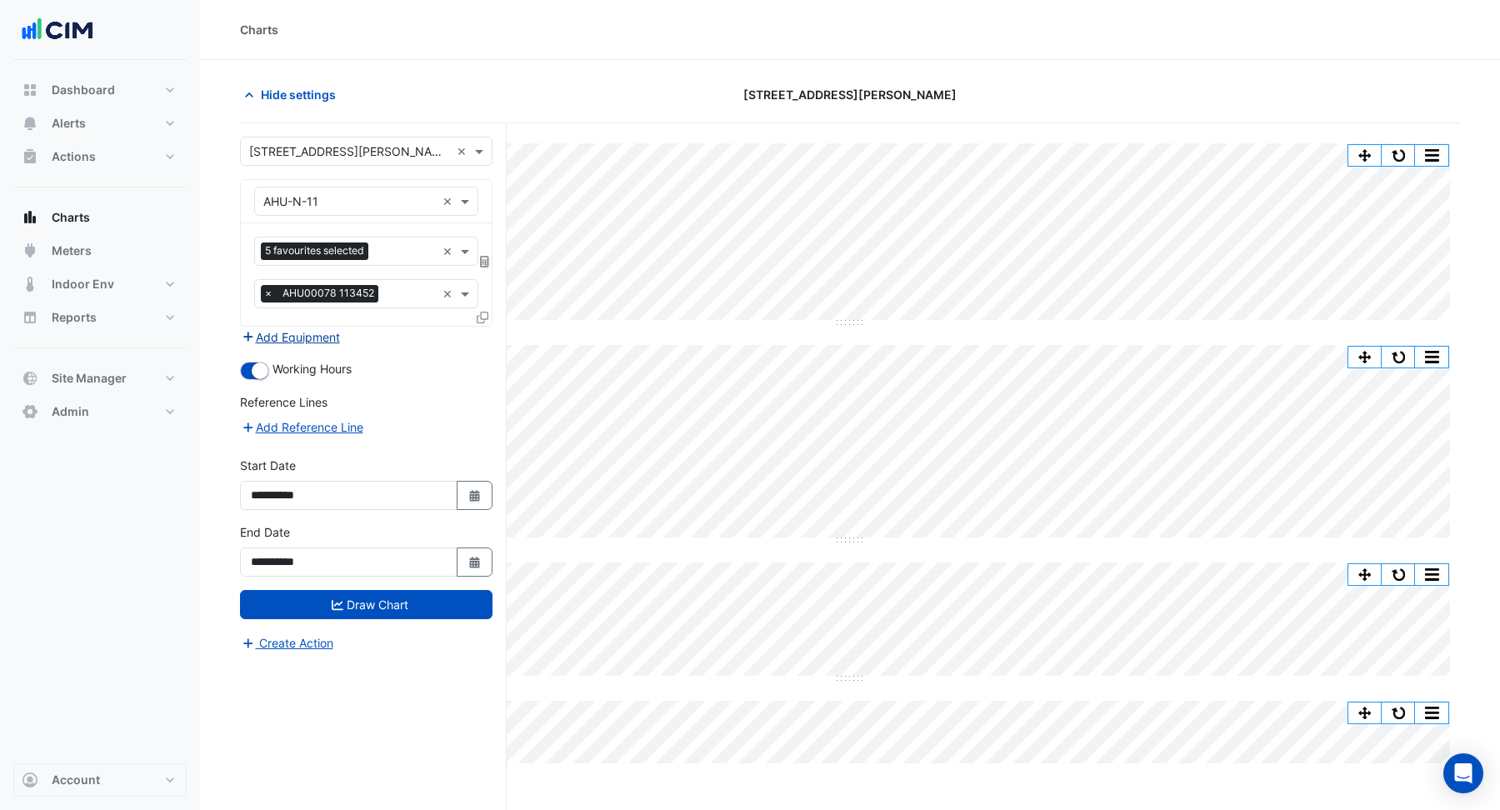
click at [307, 334] on button "Add Equipment" at bounding box center [290, 336] width 101 height 19
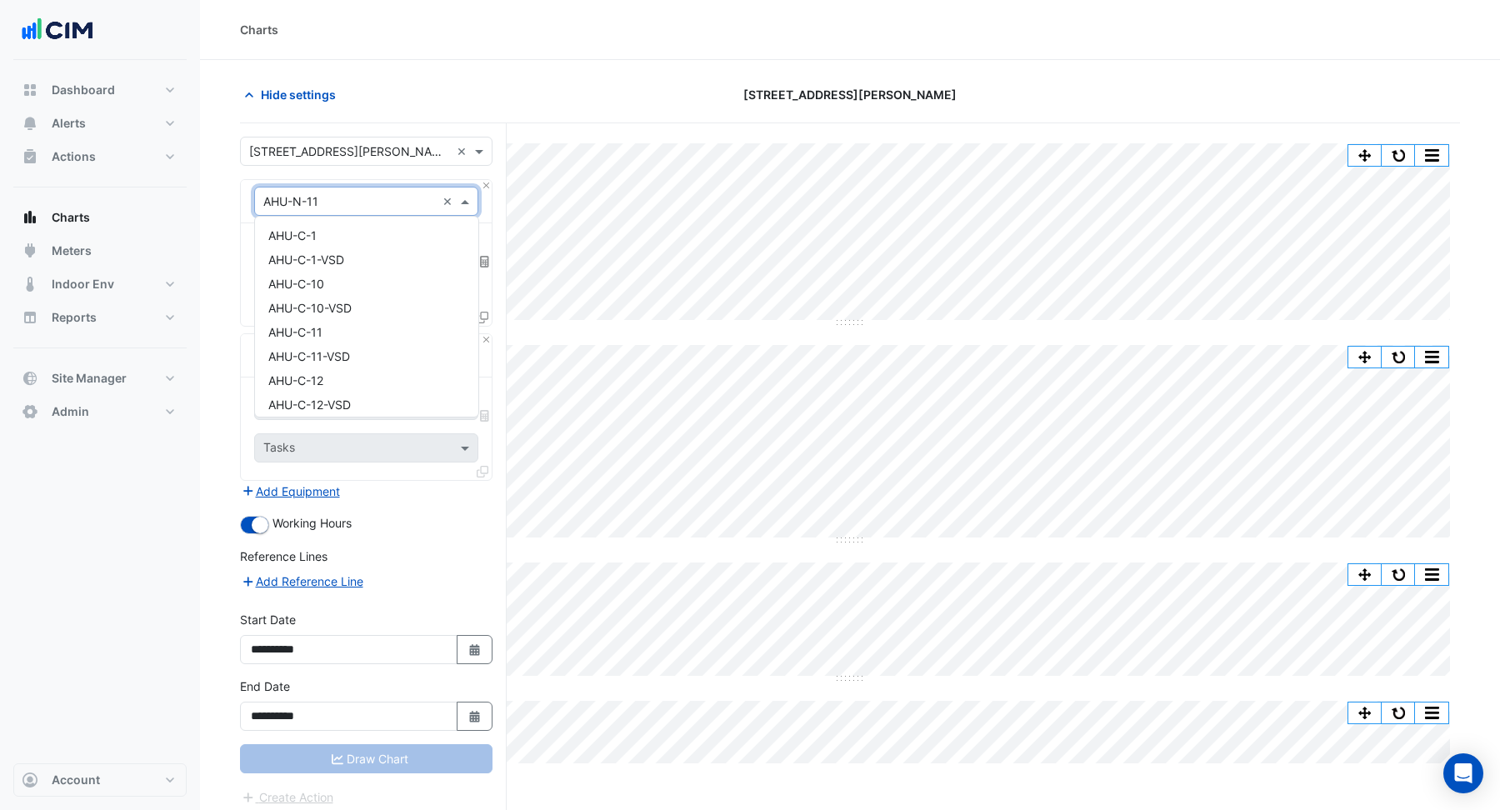
click at [322, 201] on input "text" at bounding box center [349, 201] width 172 height 17
click at [324, 482] on button "Add Equipment" at bounding box center [290, 491] width 101 height 19
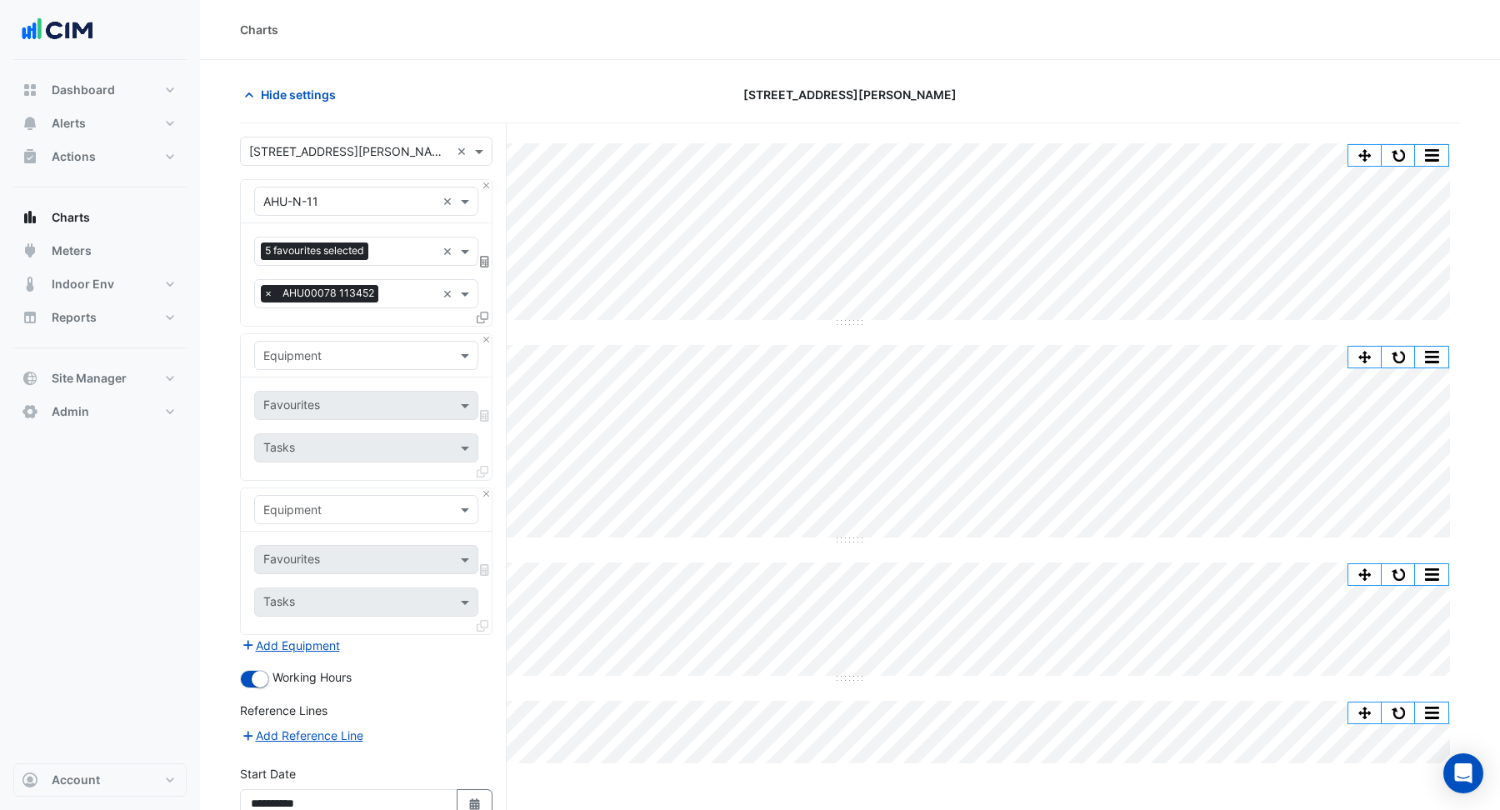
click at [294, 347] on input "text" at bounding box center [349, 355] width 172 height 17
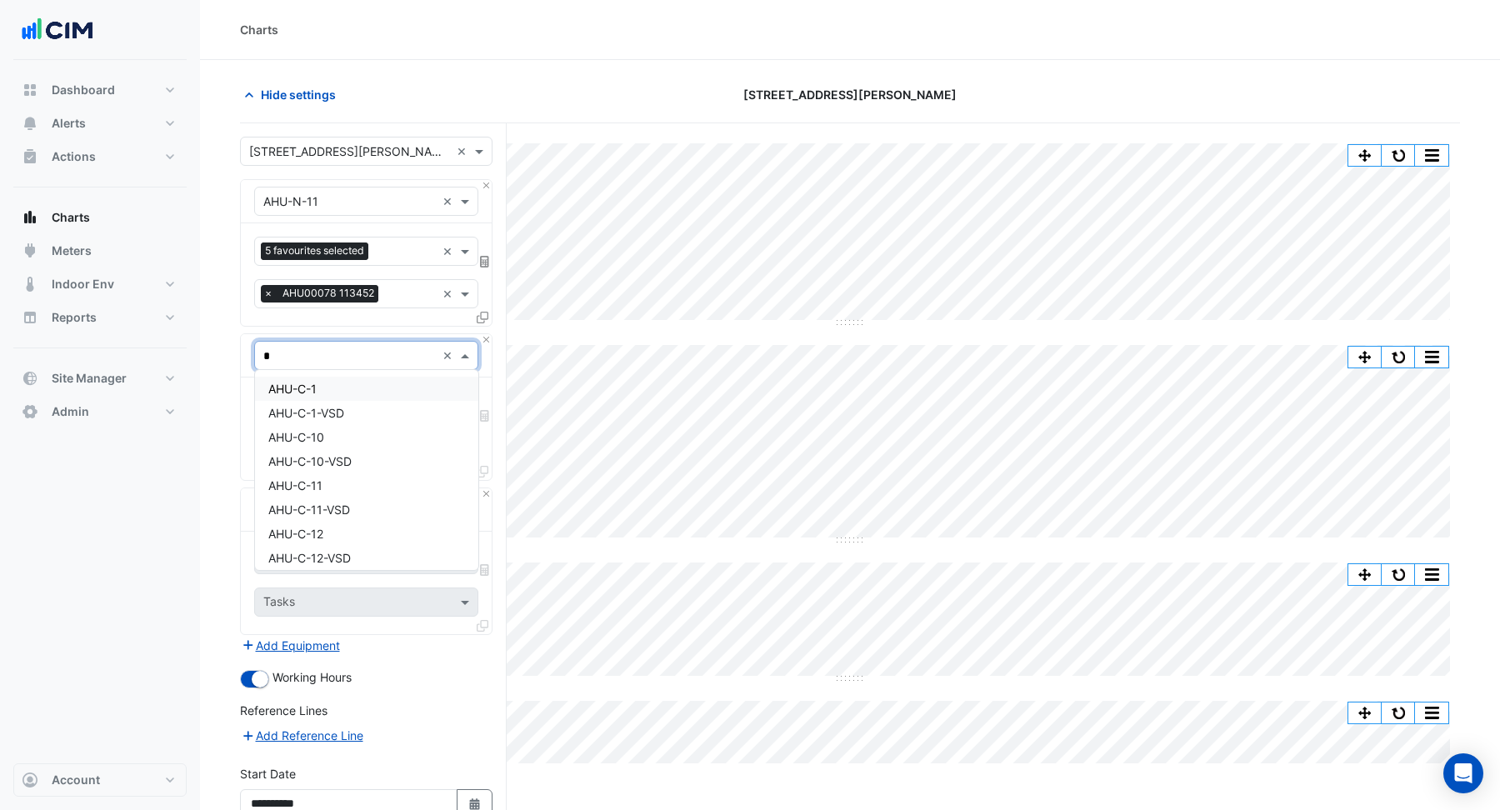
type input "**"
click at [302, 386] on div "CH-01" at bounding box center [366, 389] width 223 height 24
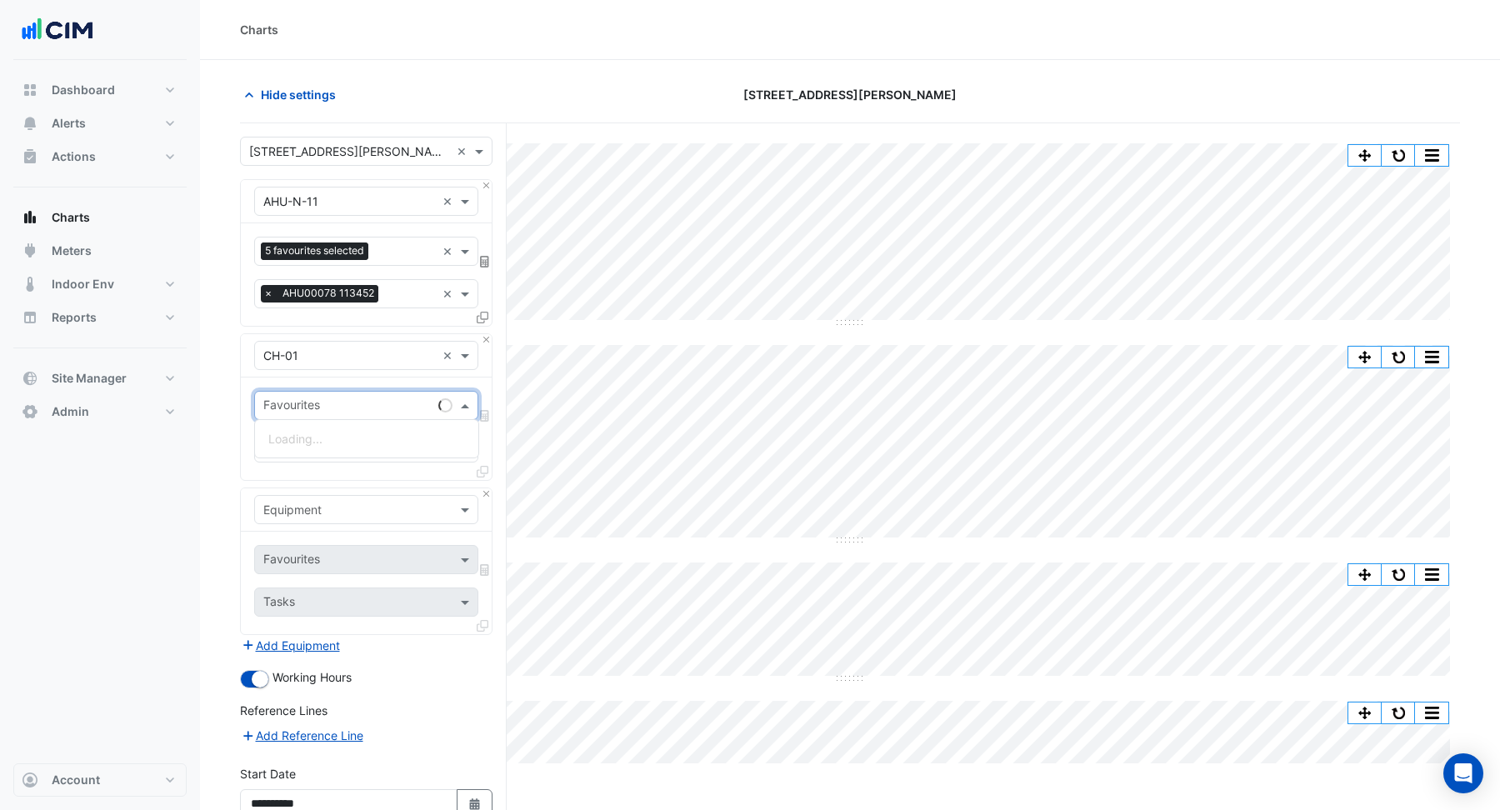
click at [306, 403] on input "text" at bounding box center [347, 406] width 168 height 17
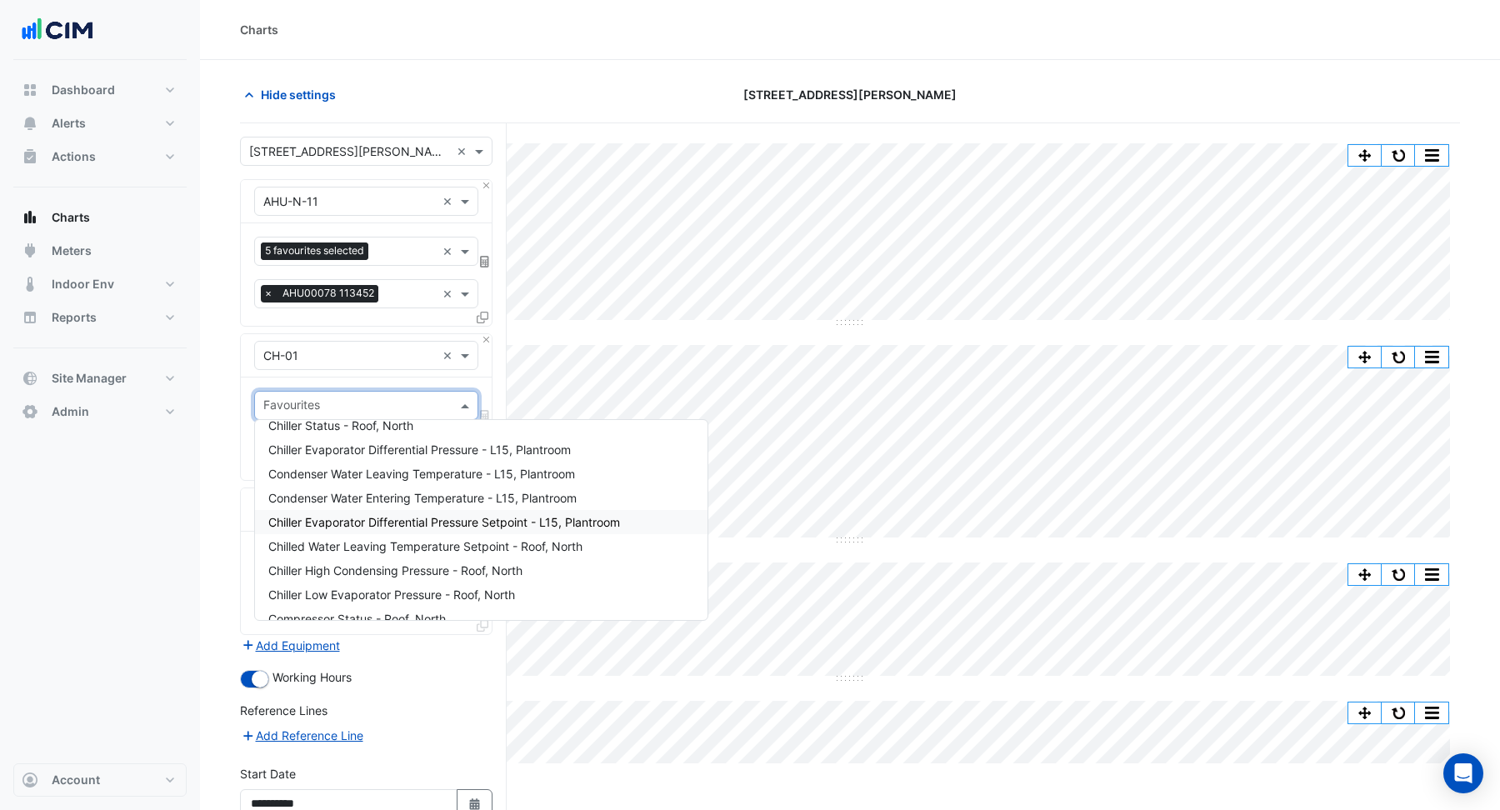
scroll to position [0, 0]
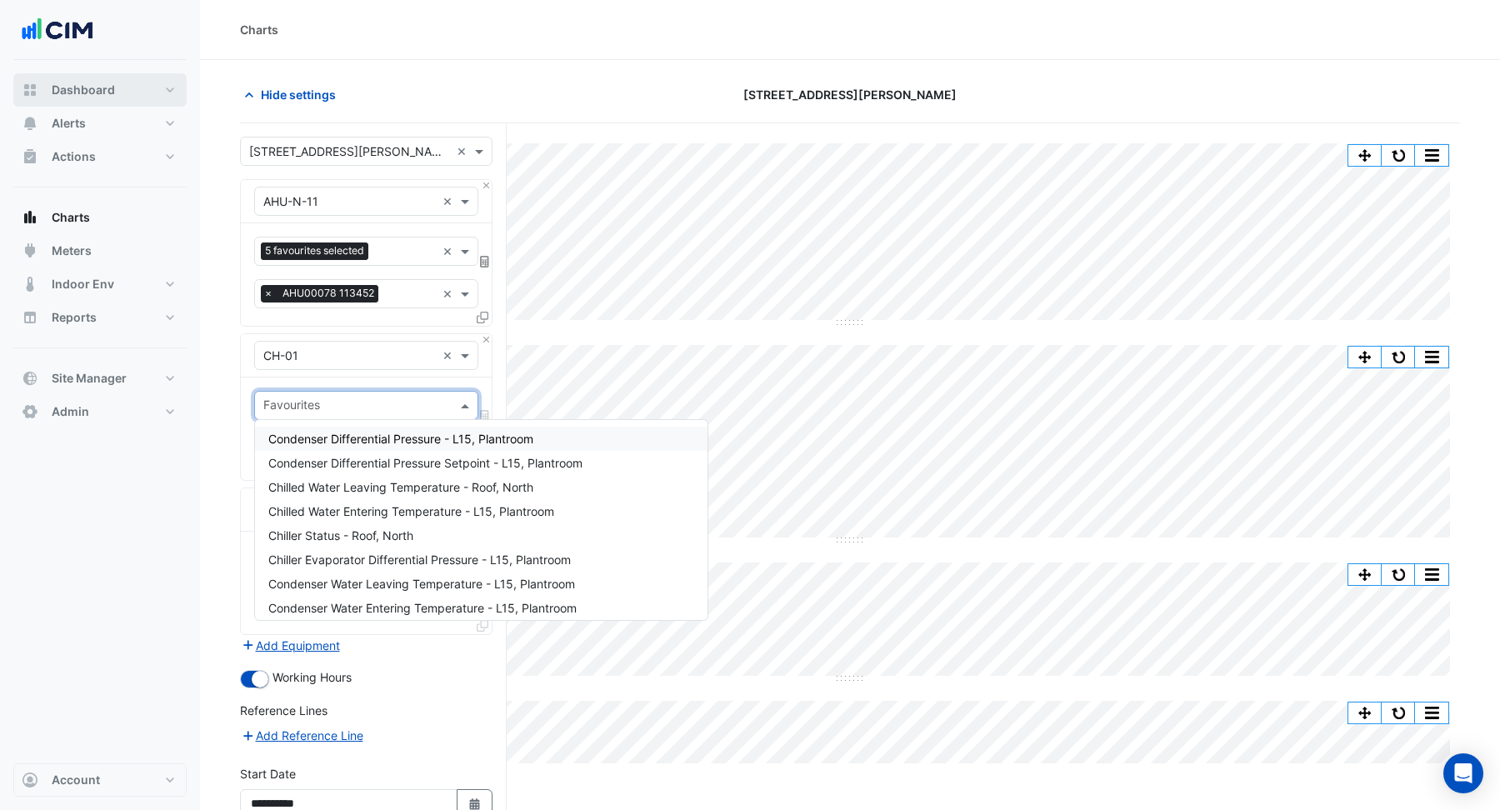
click at [67, 89] on span "Dashboard" at bounding box center [83, 90] width 63 height 17
select select "**"
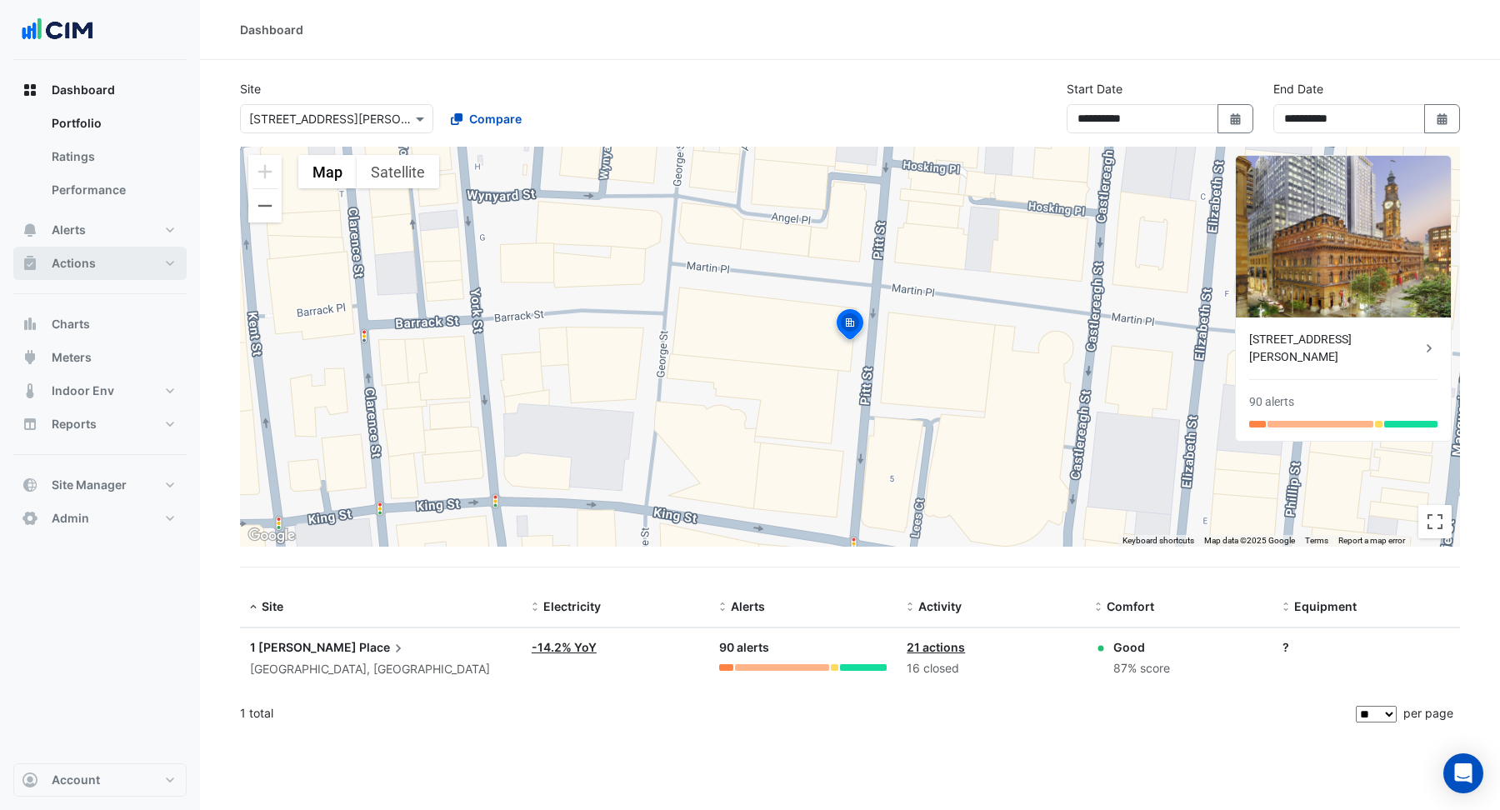
click at [75, 259] on span "Actions" at bounding box center [74, 263] width 44 height 17
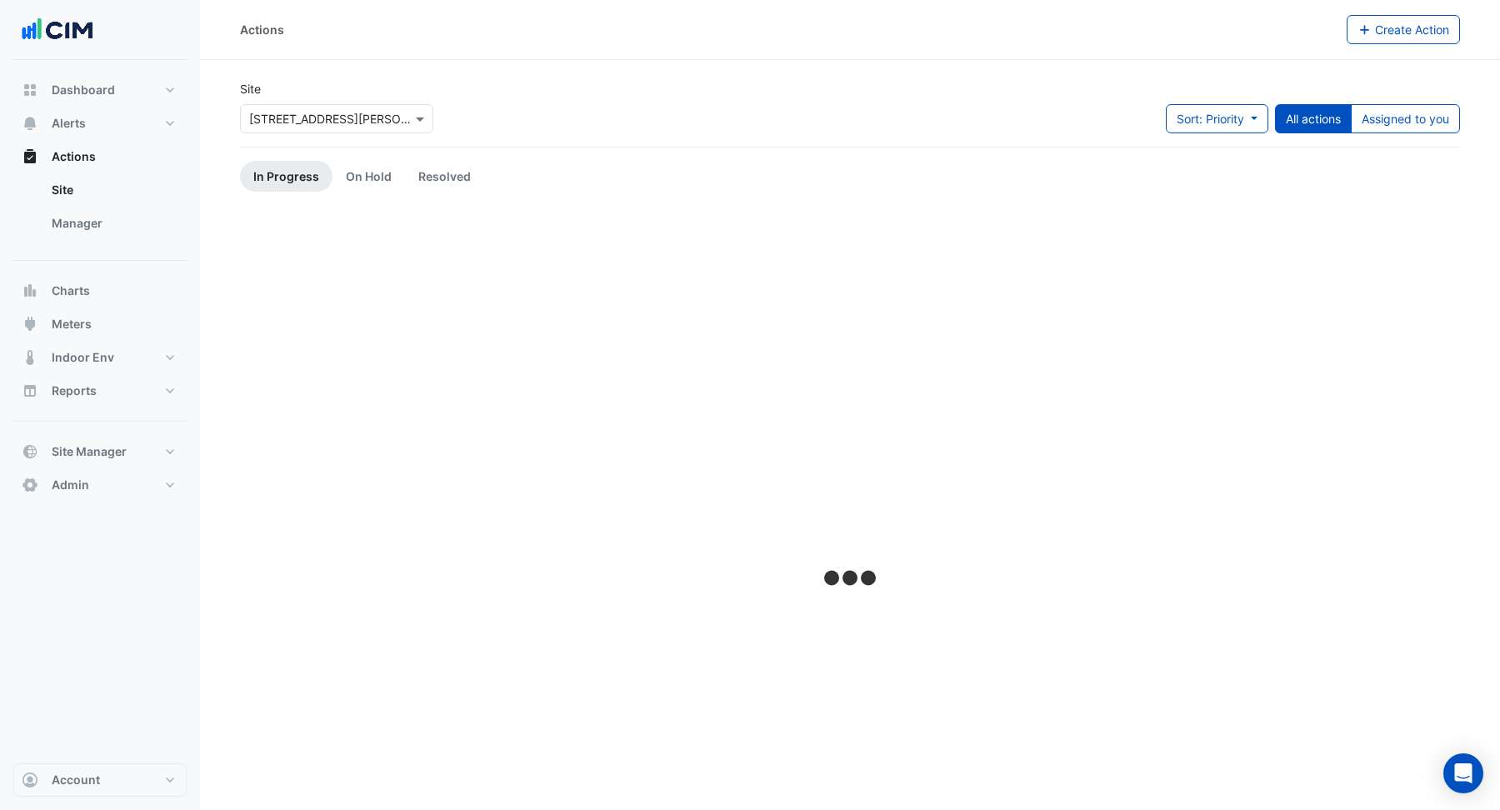
drag, startPoint x: 72, startPoint y: 219, endPoint x: 227, endPoint y: 146, distance: 170.7
click at [73, 218] on link "Manager" at bounding box center [112, 223] width 148 height 33
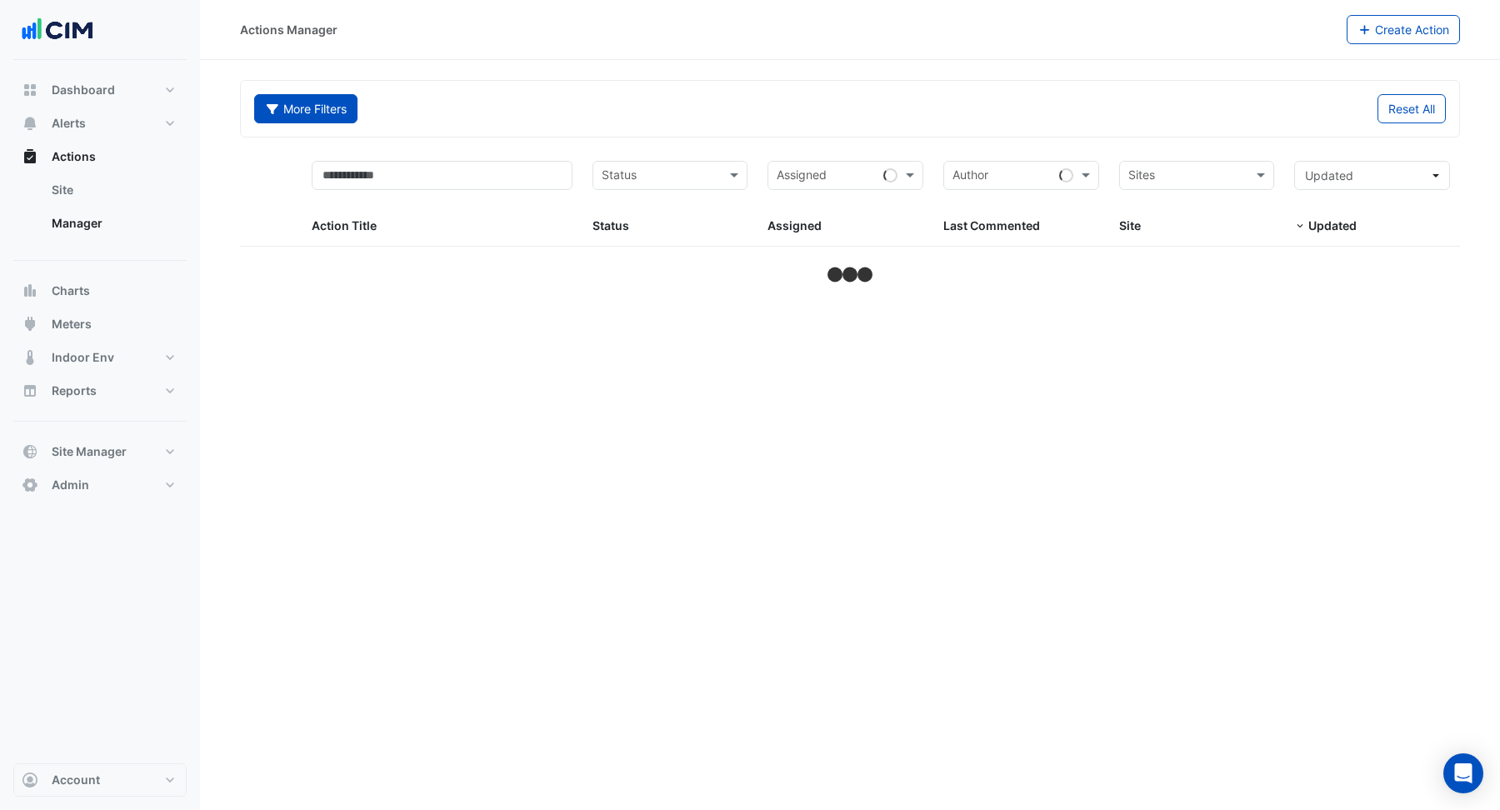
select select "**"
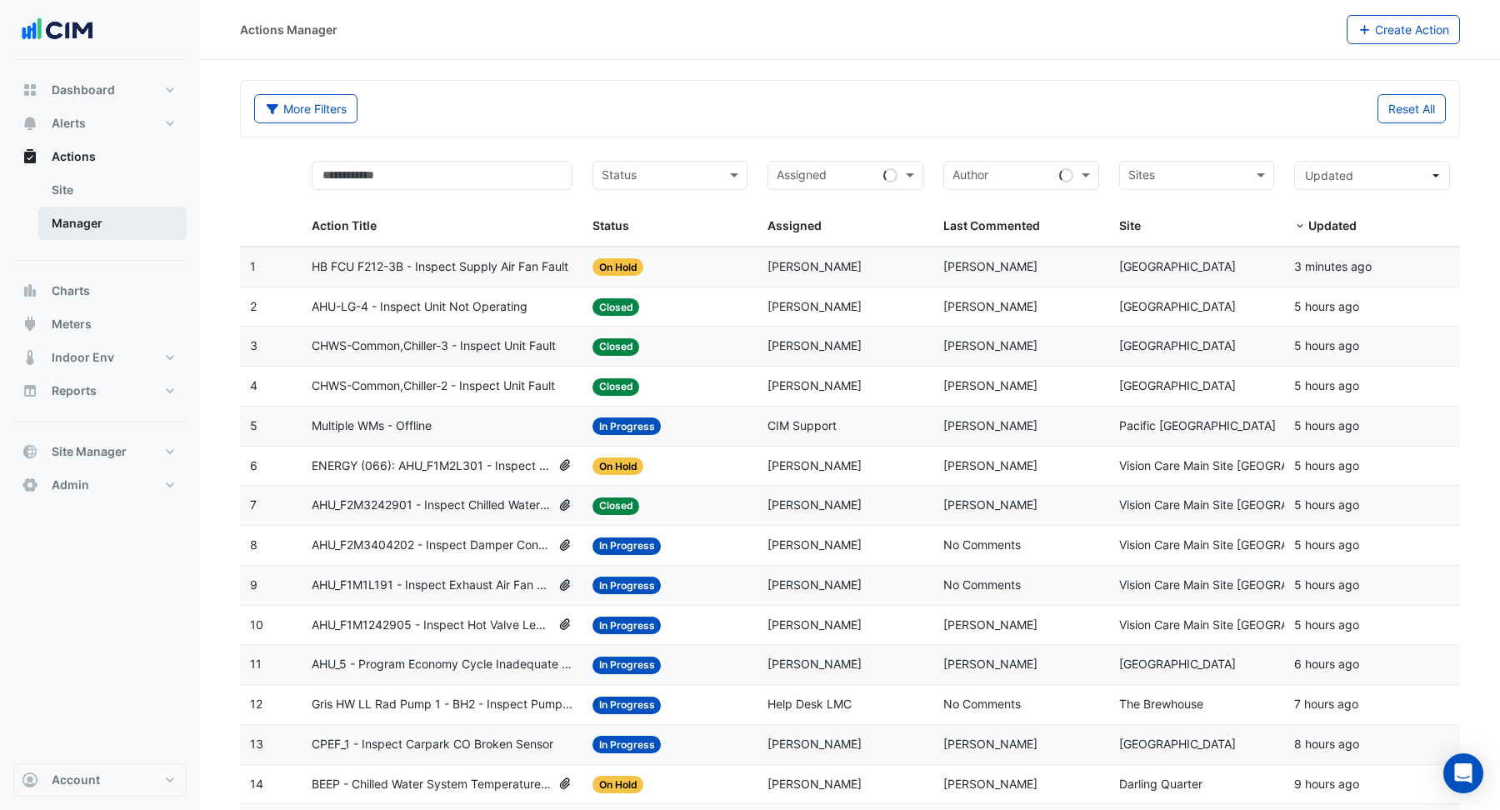
click at [84, 228] on link "Manager" at bounding box center [112, 223] width 148 height 33
click at [74, 161] on span "Actions" at bounding box center [74, 156] width 44 height 17
click at [109, 94] on span "Dashboard" at bounding box center [83, 90] width 63 height 17
select select "**"
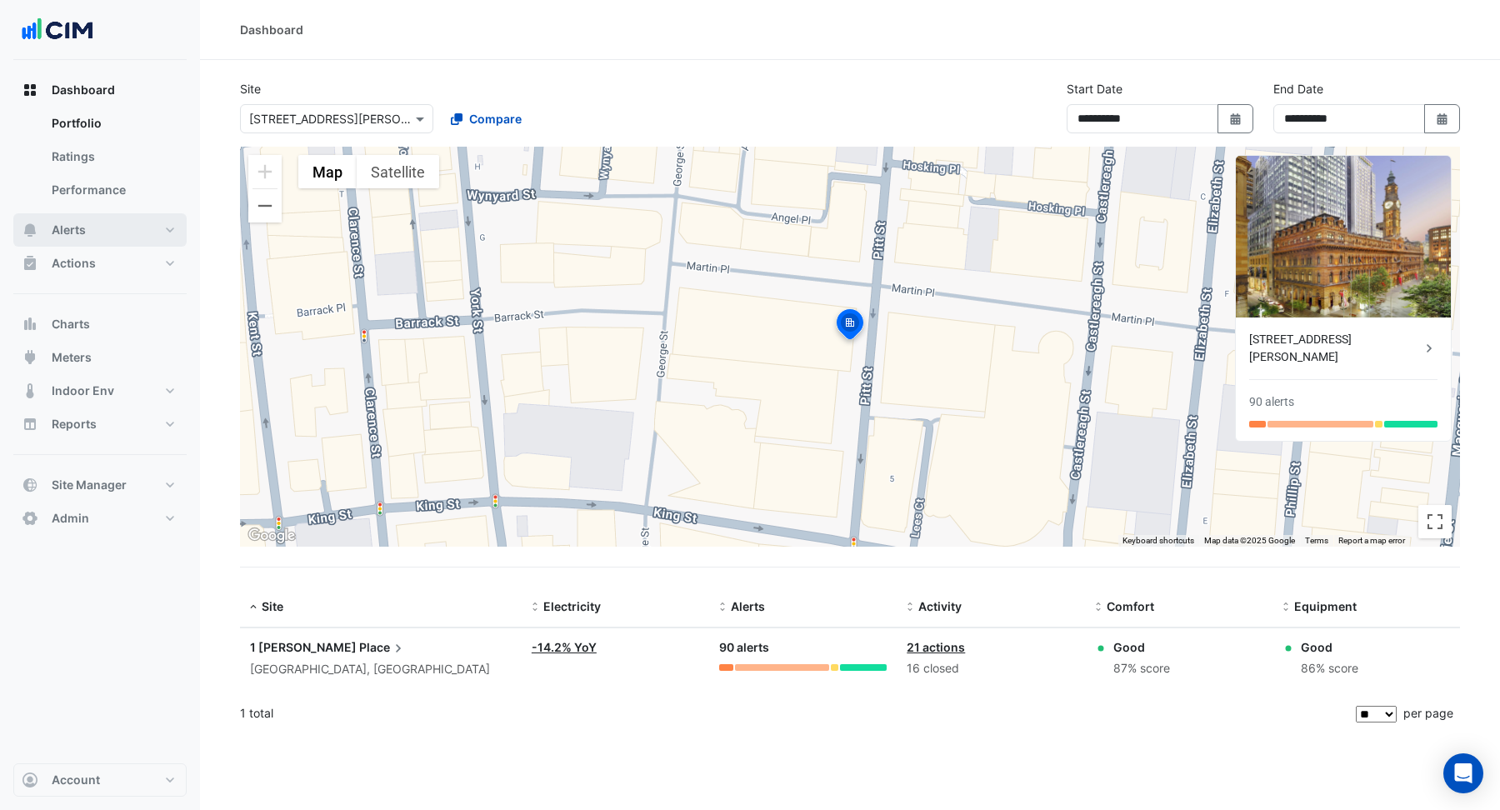
click at [89, 221] on button "Alerts" at bounding box center [99, 229] width 173 height 33
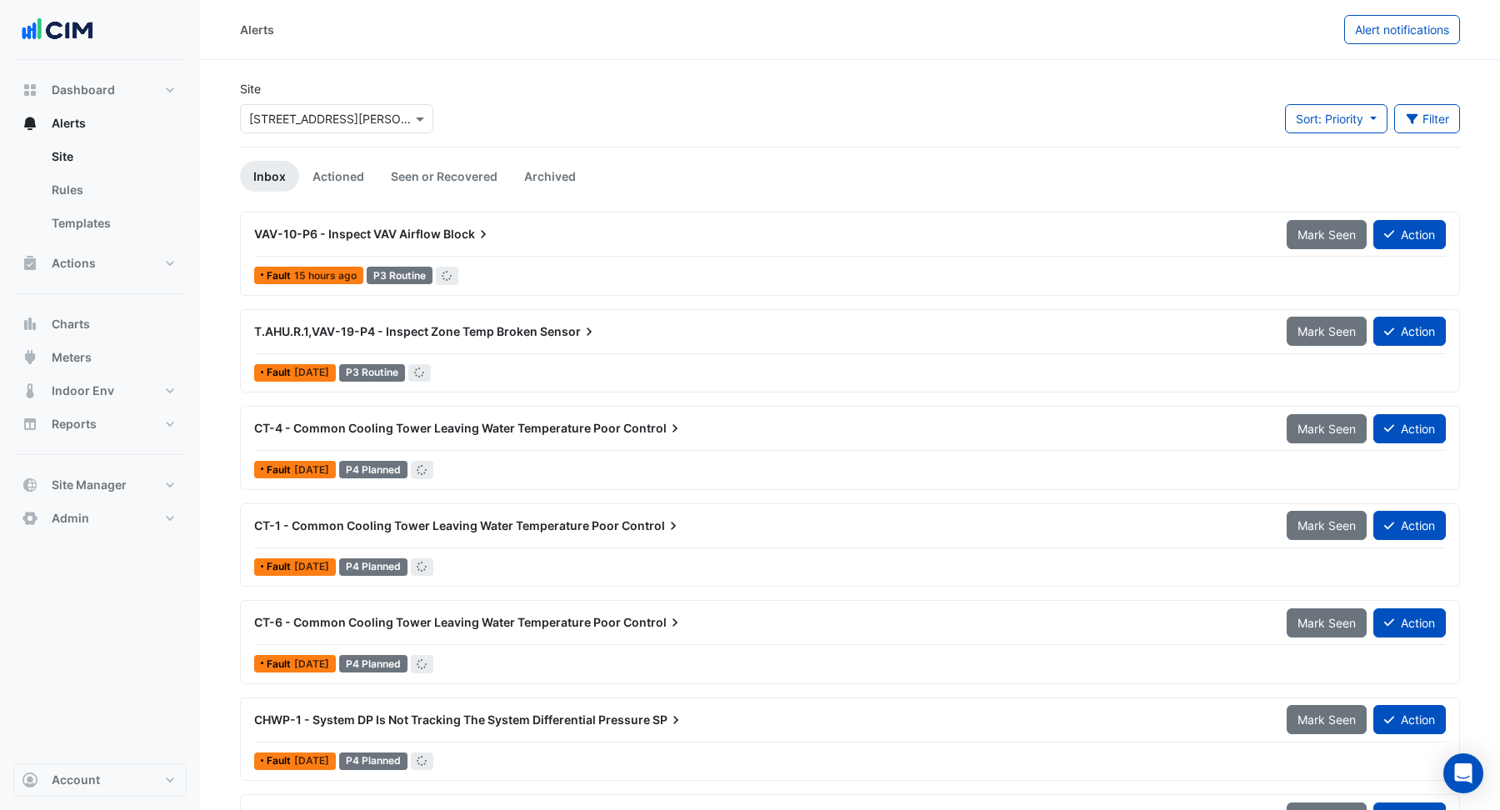
click at [298, 111] on input "text" at bounding box center [320, 119] width 142 height 17
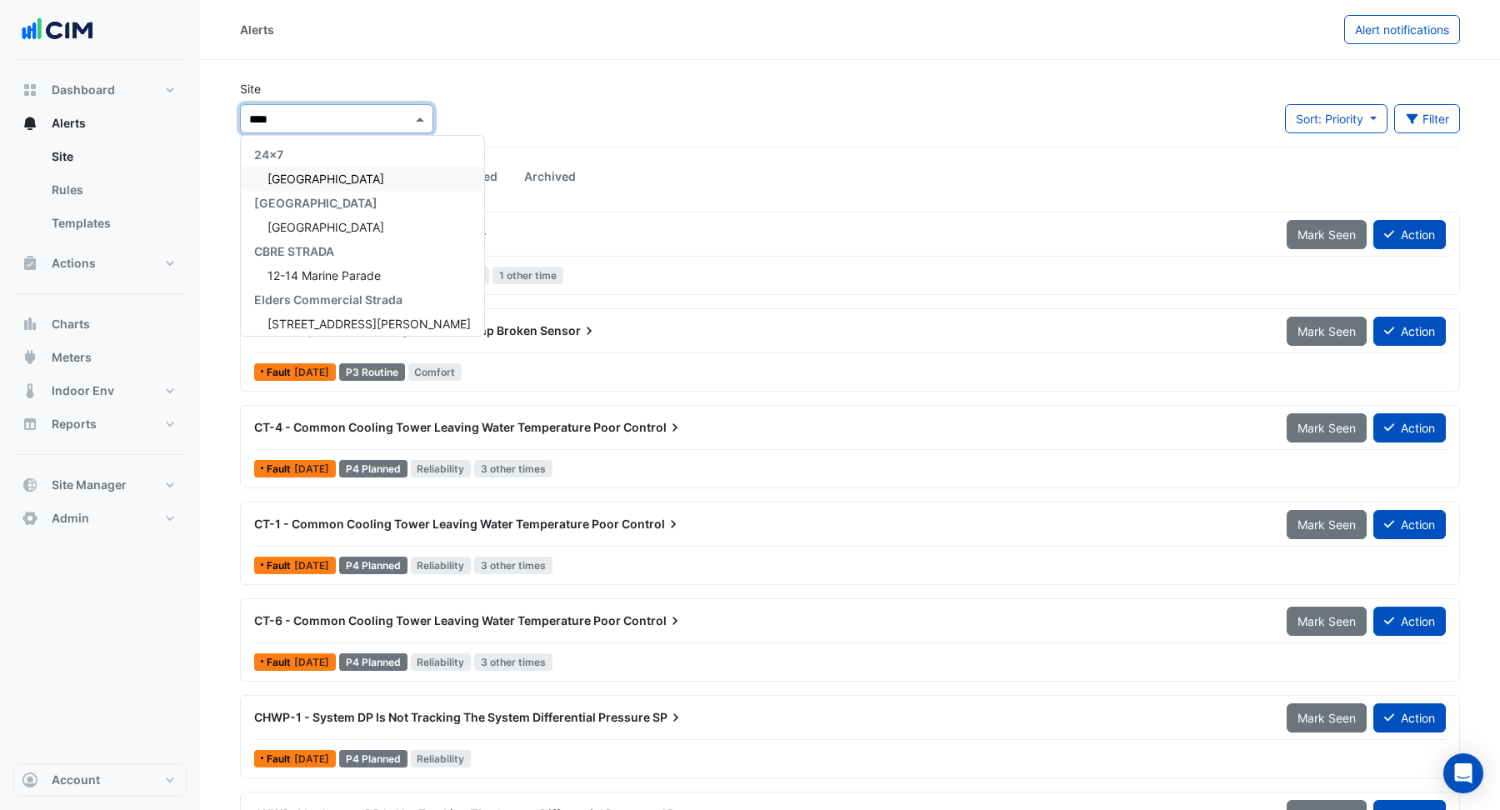
type input "*****"
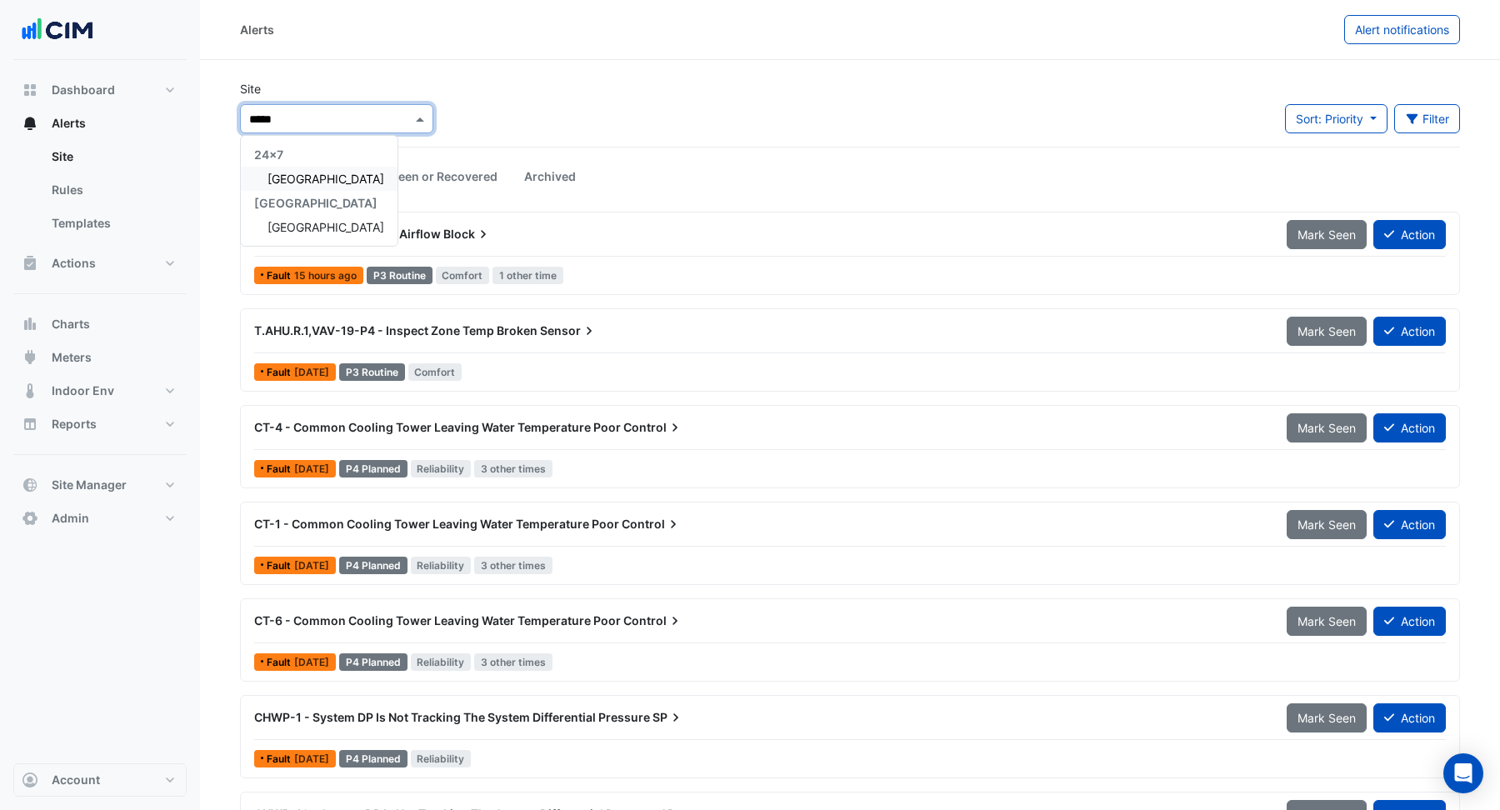
click at [307, 177] on span "[GEOGRAPHIC_DATA]" at bounding box center [325, 179] width 117 height 14
